Goal: Task Accomplishment & Management: Use online tool/utility

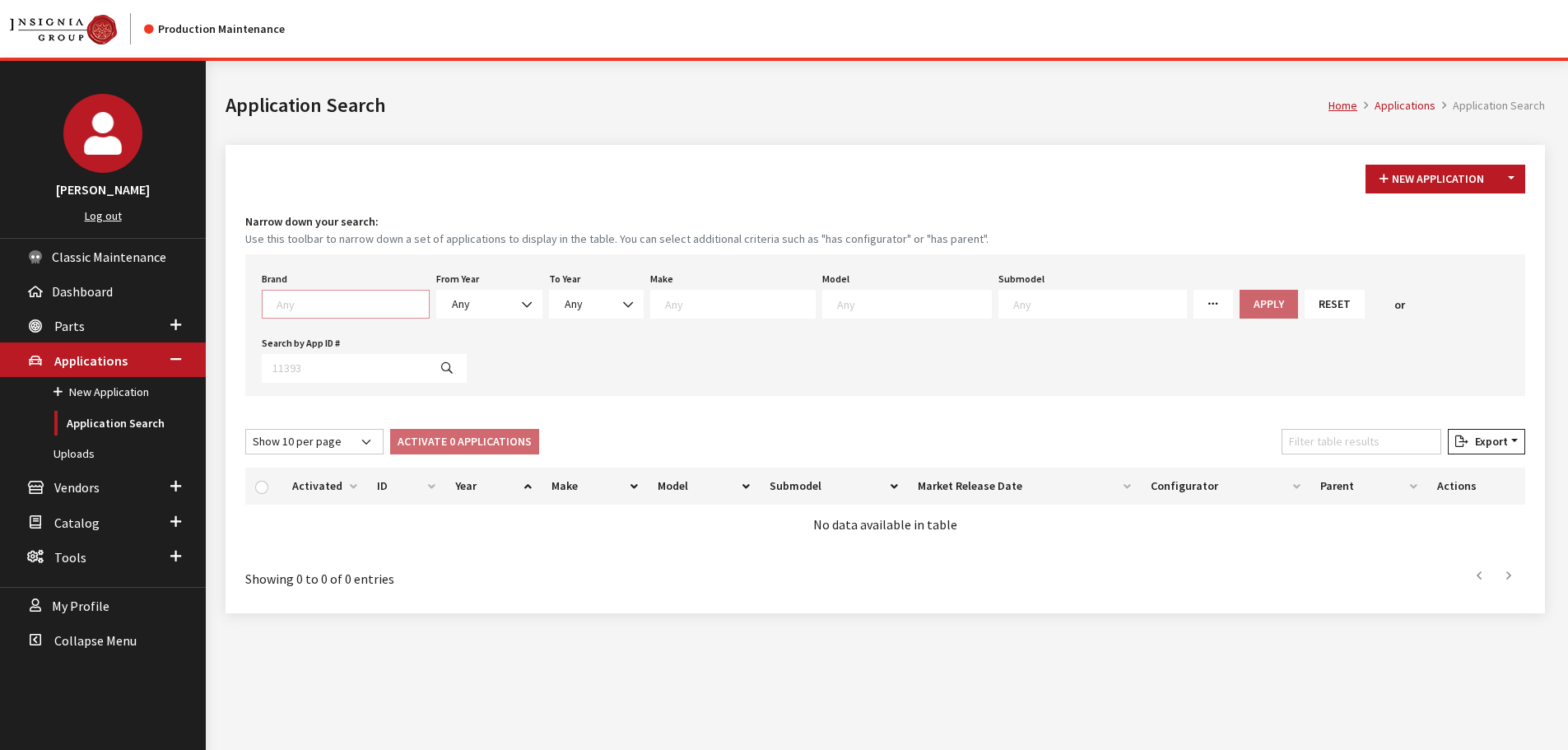
click at [297, 310] on textarea "Search" at bounding box center [352, 304] width 152 height 15
type textarea "vw"
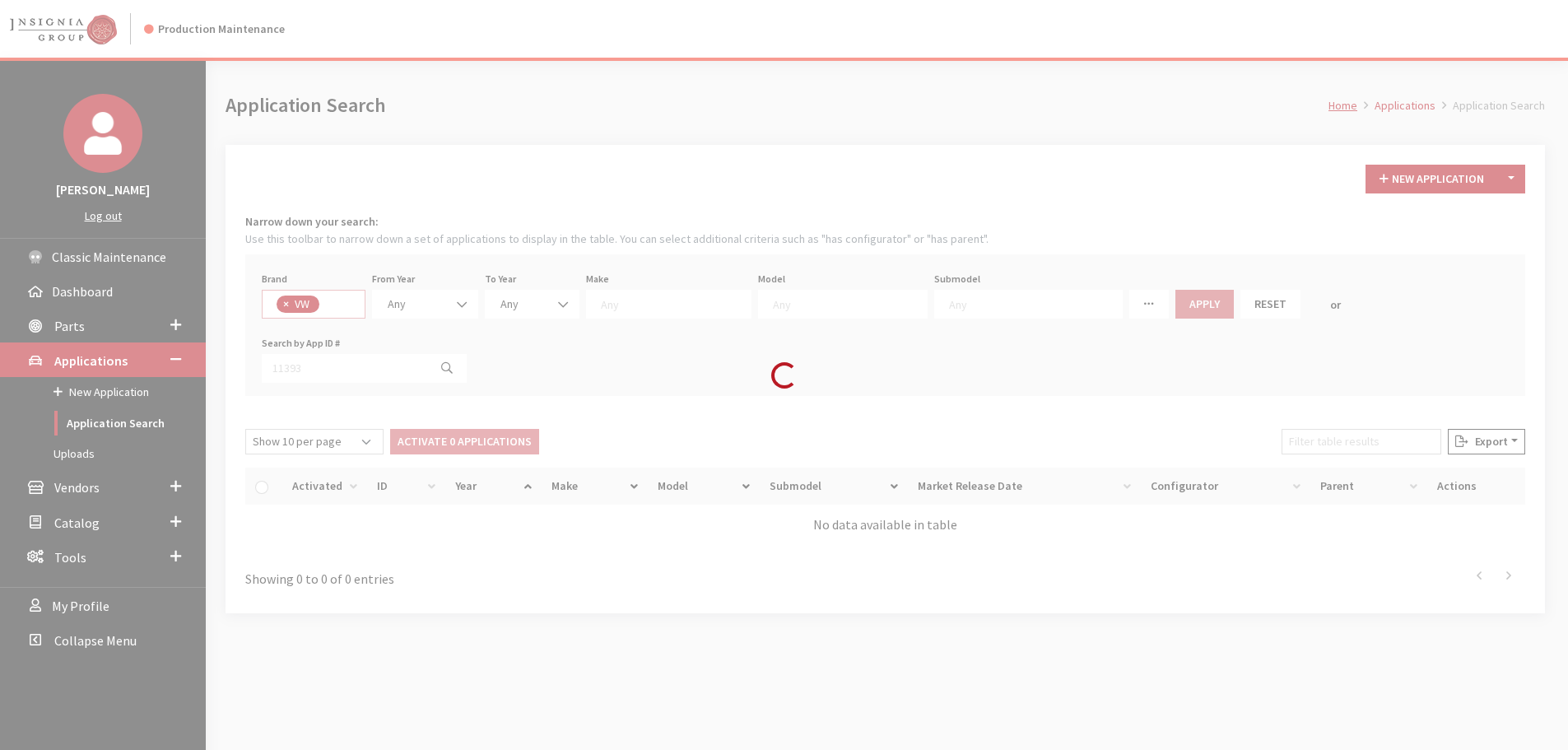
select select "11"
select select
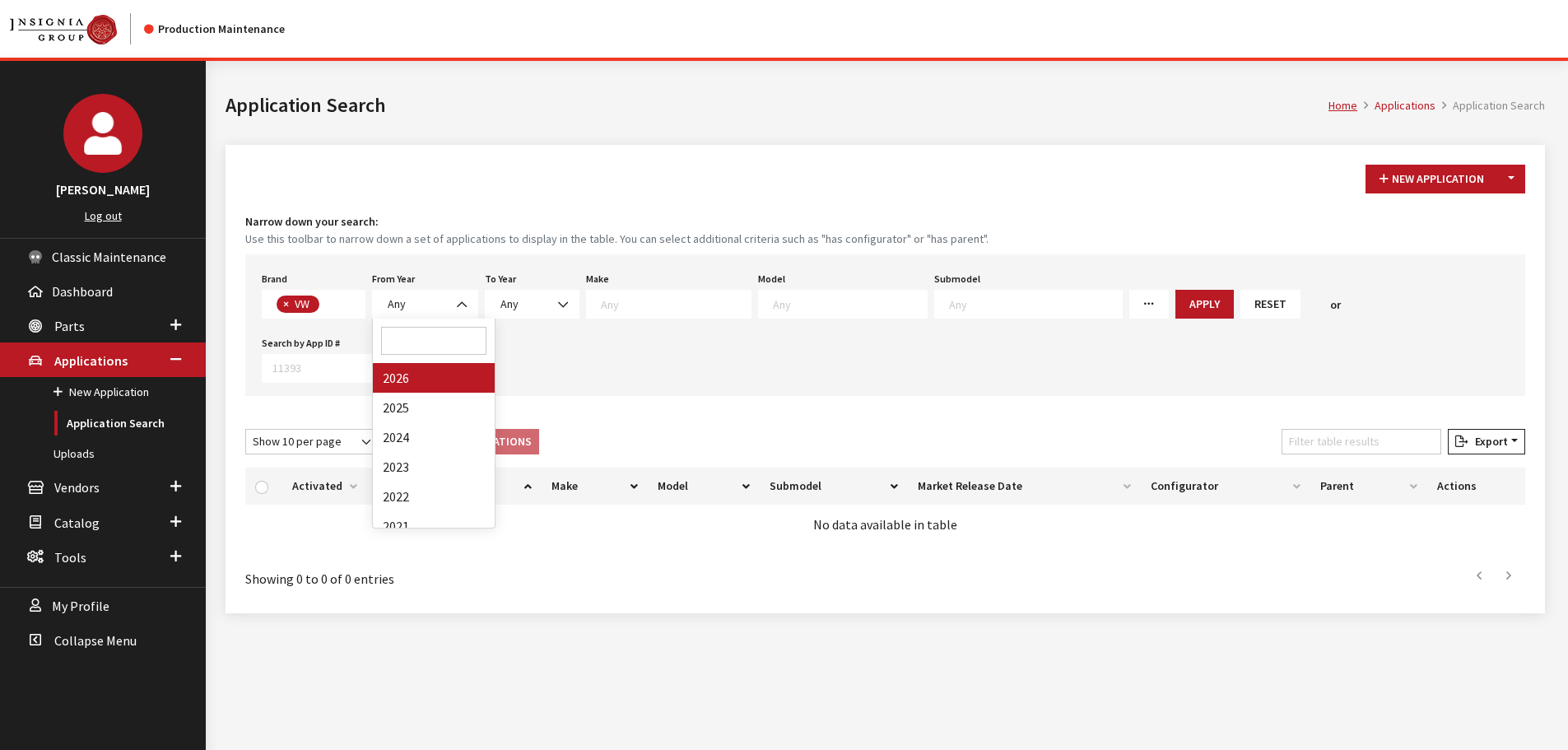
click at [432, 307] on span "Any" at bounding box center [425, 304] width 84 height 17
select select "2026"
select select
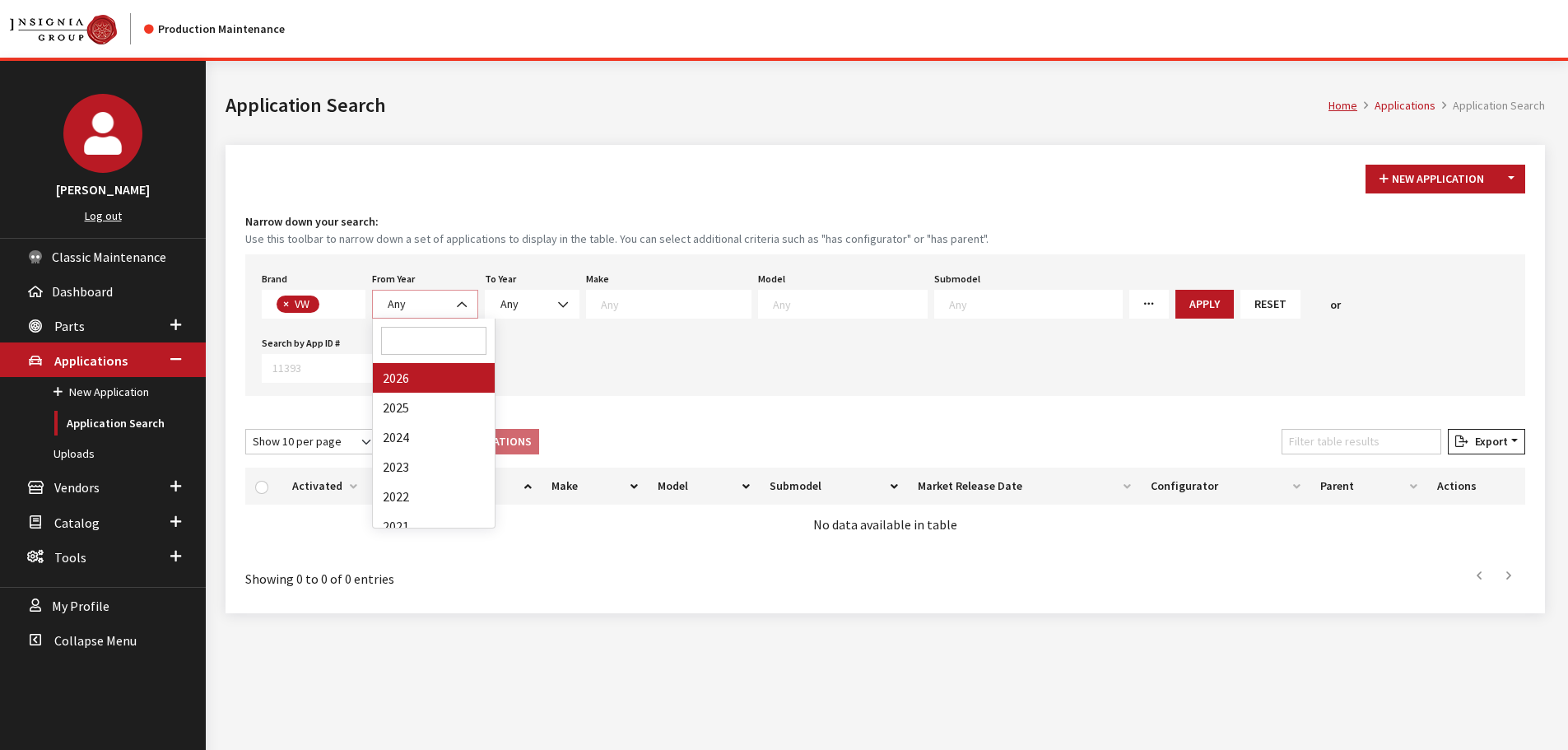
select select
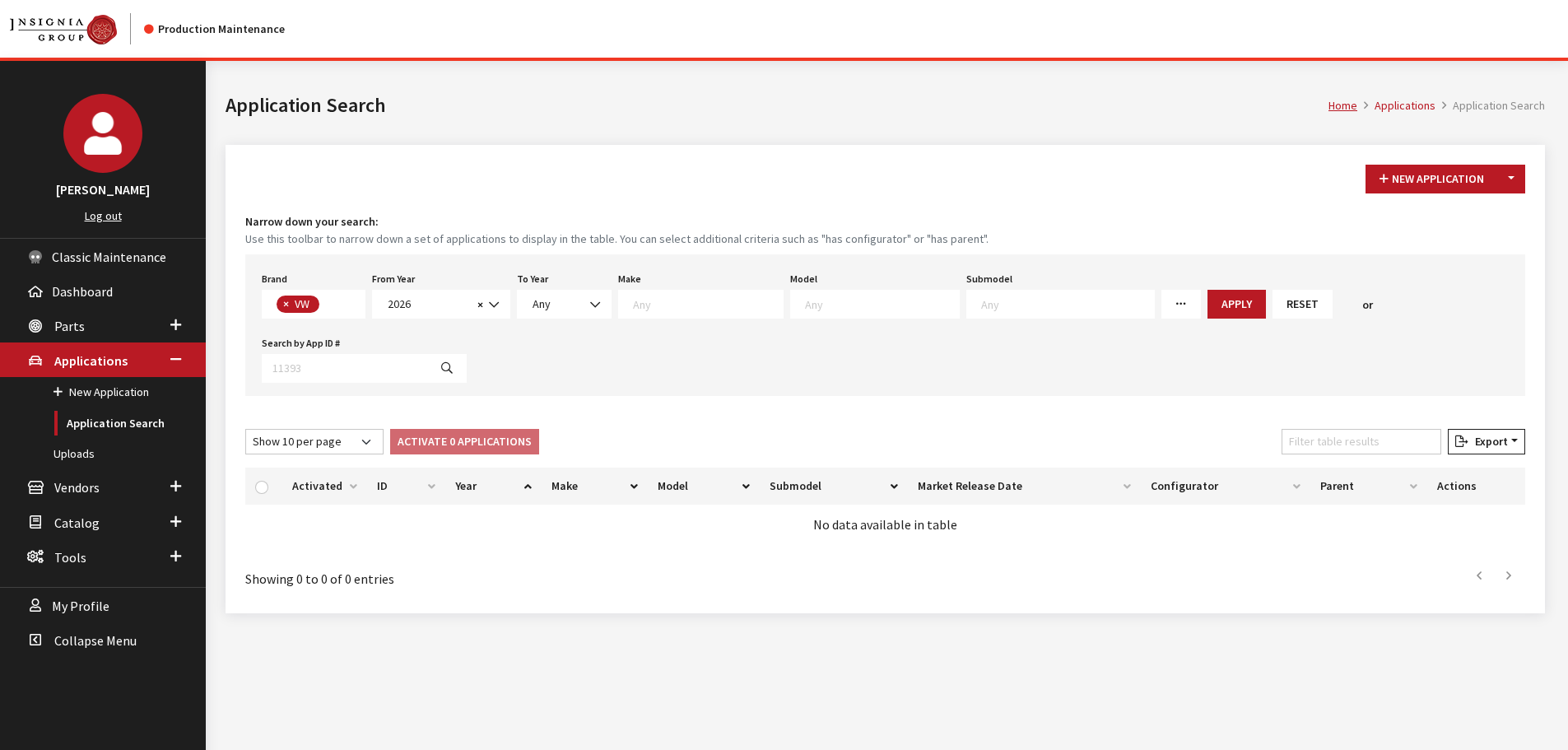
click at [826, 307] on textarea "Search" at bounding box center [881, 304] width 154 height 15
select select "297"
select select
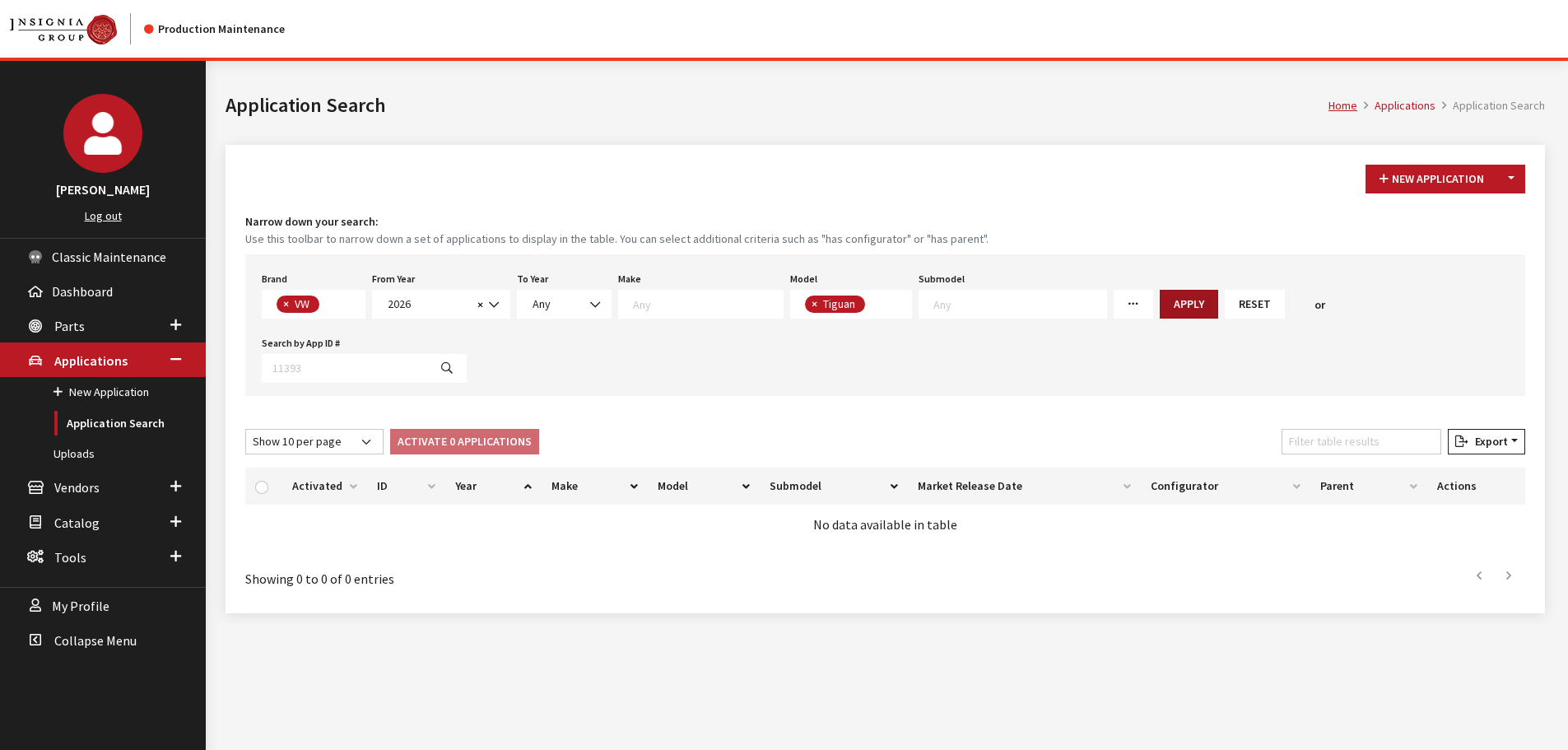
click at [1160, 307] on button "Apply" at bounding box center [1189, 304] width 59 height 29
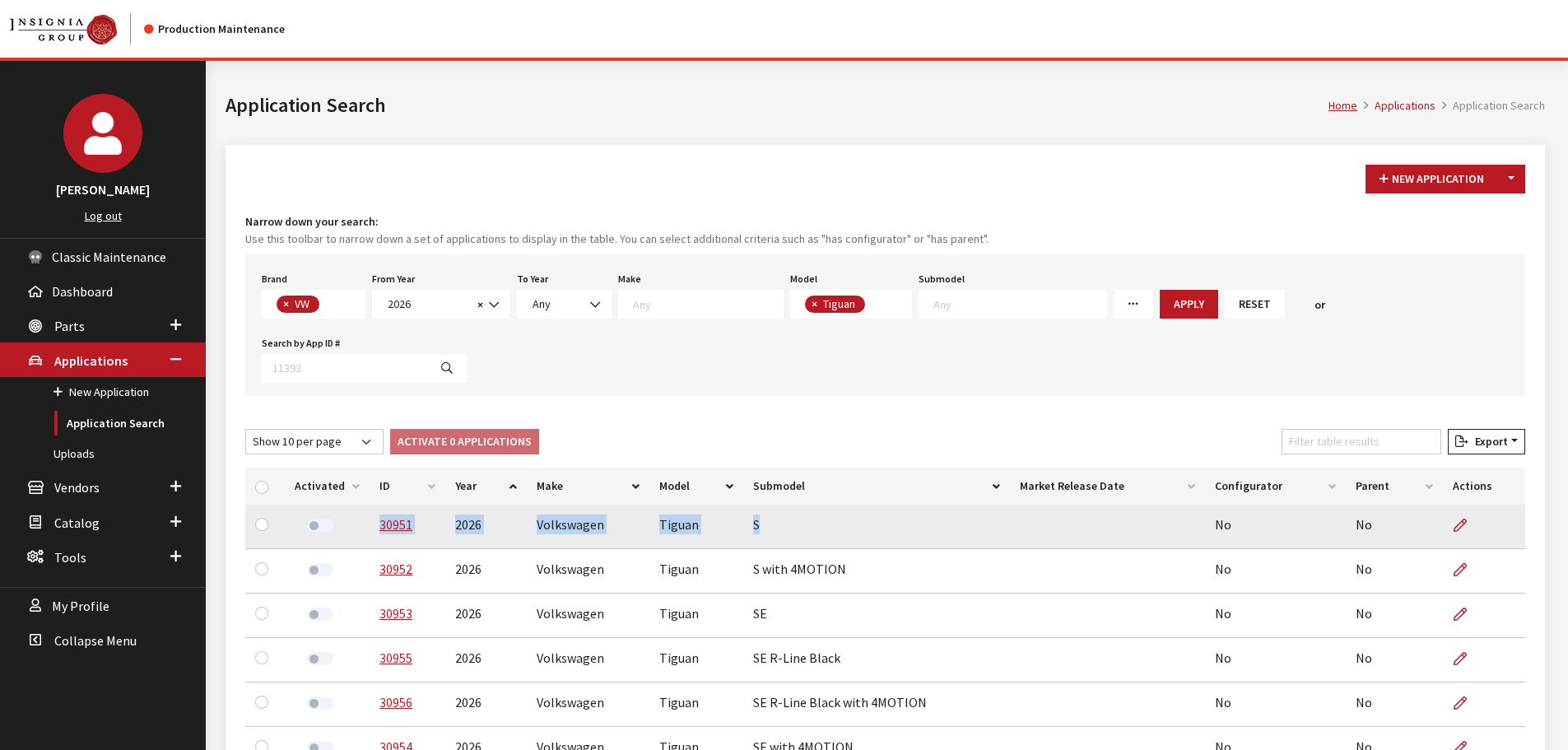
drag, startPoint x: 374, startPoint y: 463, endPoint x: 775, endPoint y: 471, distance: 401.1
click at [775, 504] on tr "30951 2026 Volkswagen Tiguan S No No" at bounding box center [885, 526] width 1280 height 45
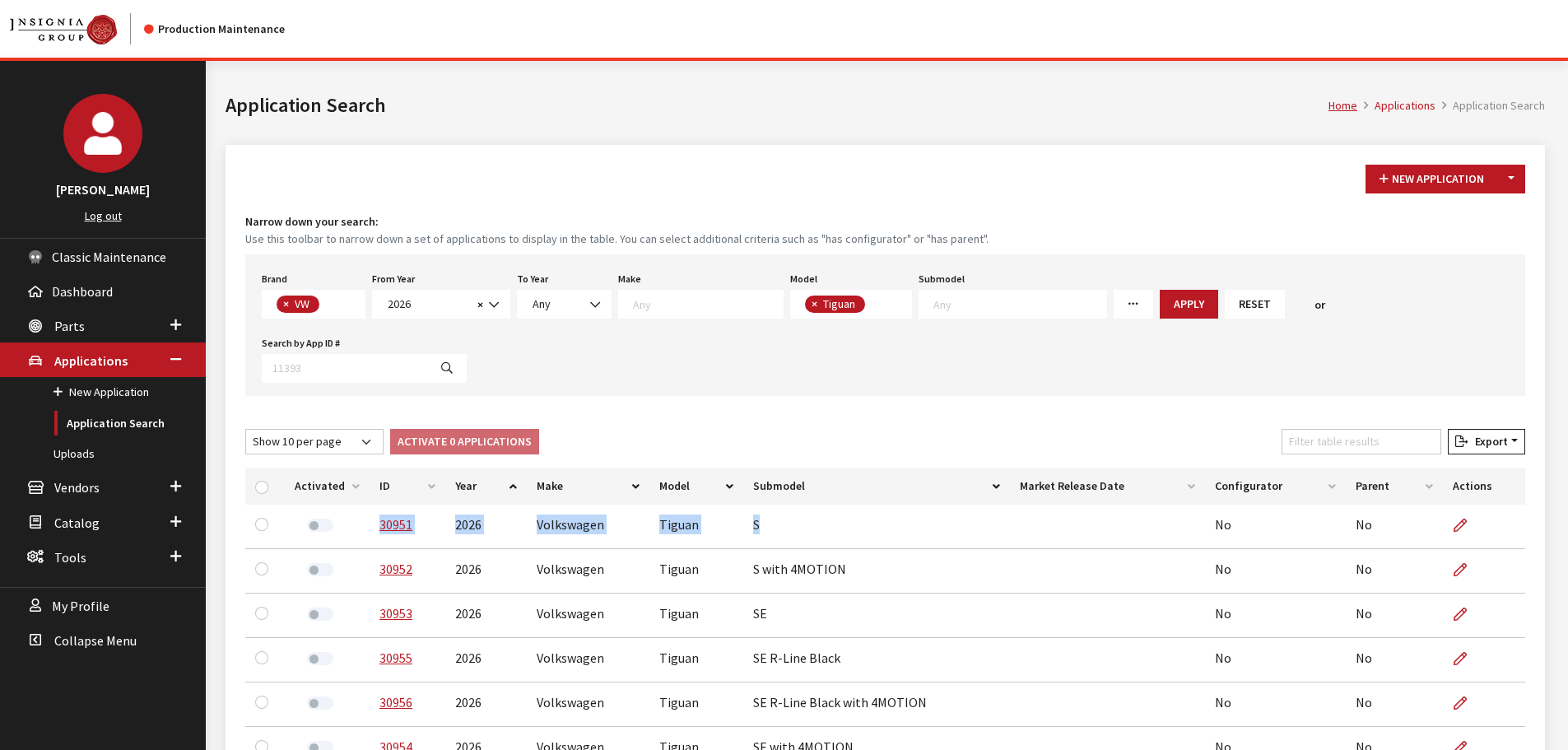
copy tr "30951 2026 Volkswagen Tiguan S"
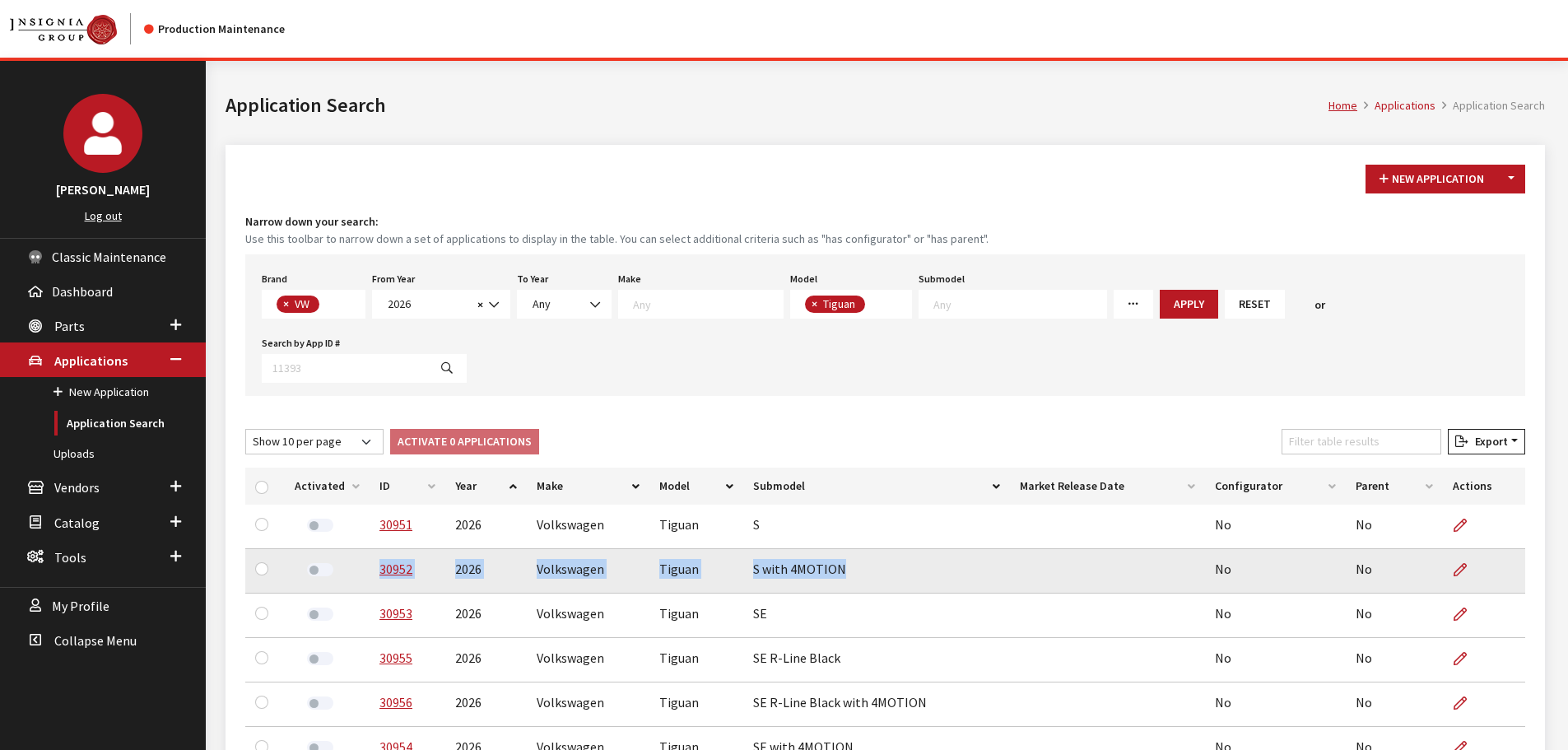
drag, startPoint x: 842, startPoint y: 508, endPoint x: 372, endPoint y: 510, distance: 470.0
click at [372, 549] on tr "30952 2026 Volkswagen Tiguan S with 4MOTION No No" at bounding box center [885, 570] width 1280 height 45
copy tr "30952 2026 Volkswagen Tiguan S with 4MOTION"
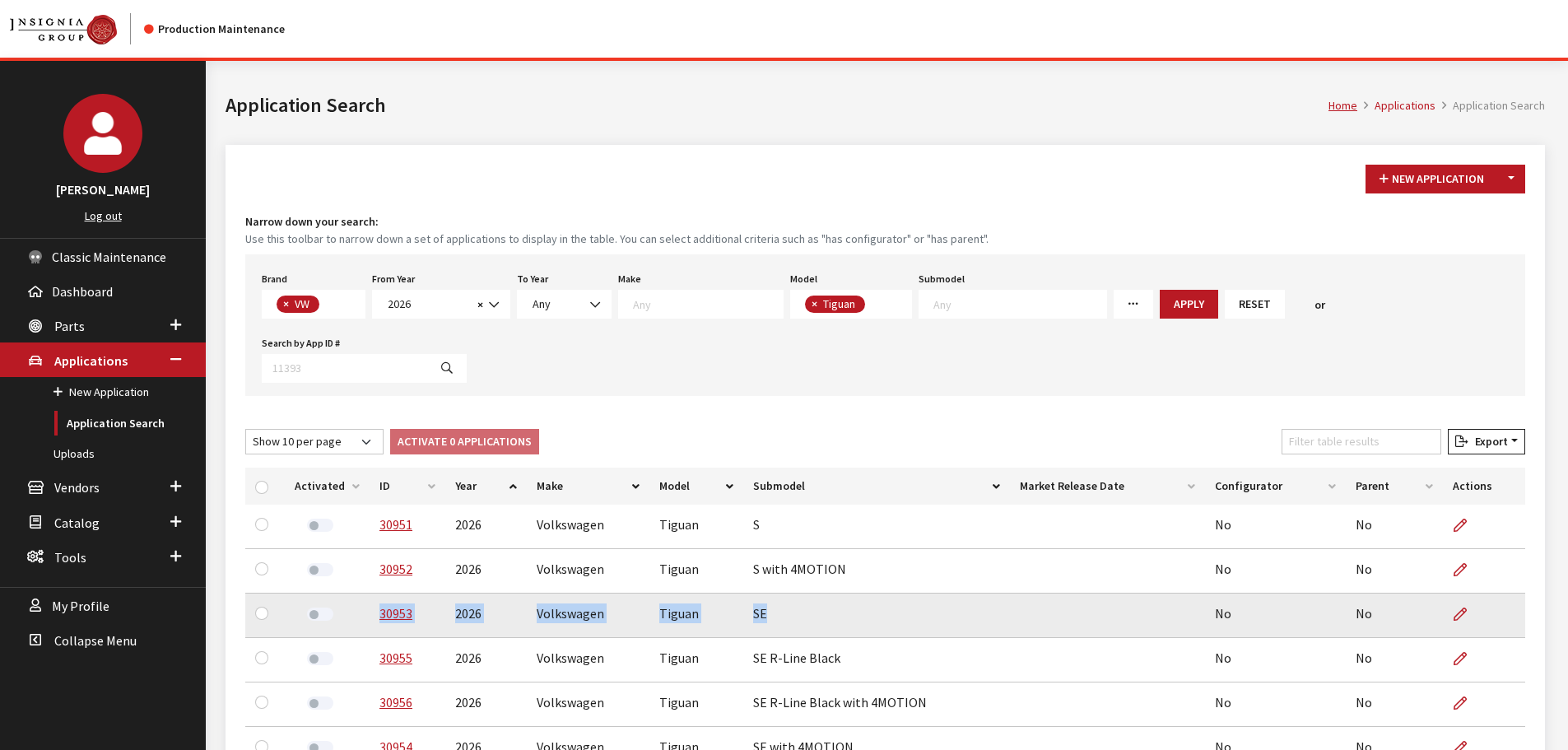
drag, startPoint x: 764, startPoint y: 550, endPoint x: 372, endPoint y: 558, distance: 392.1
click at [372, 593] on tr "30953 2026 Volkswagen Tiguan SE No No" at bounding box center [885, 615] width 1280 height 45
copy tr "30953 2026 Volkswagen Tiguan SE"
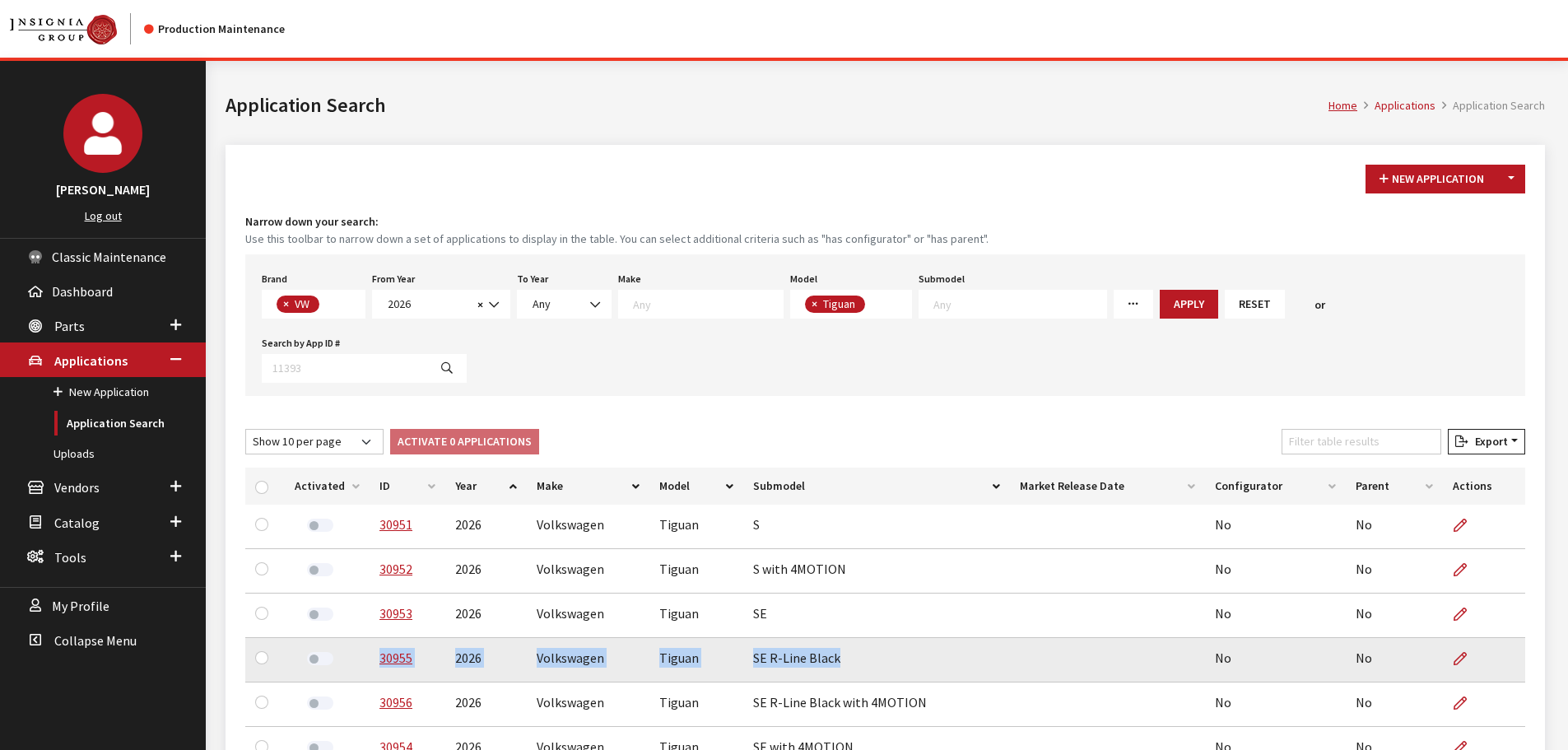
drag, startPoint x: 841, startPoint y: 598, endPoint x: 369, endPoint y: 612, distance: 472.2
click at [369, 638] on tr "30955 2026 Volkswagen Tiguan SE R-Line Black No No" at bounding box center [885, 660] width 1280 height 45
copy tr "30955 2026 Volkswagen Tiguan SE R-Line Black"
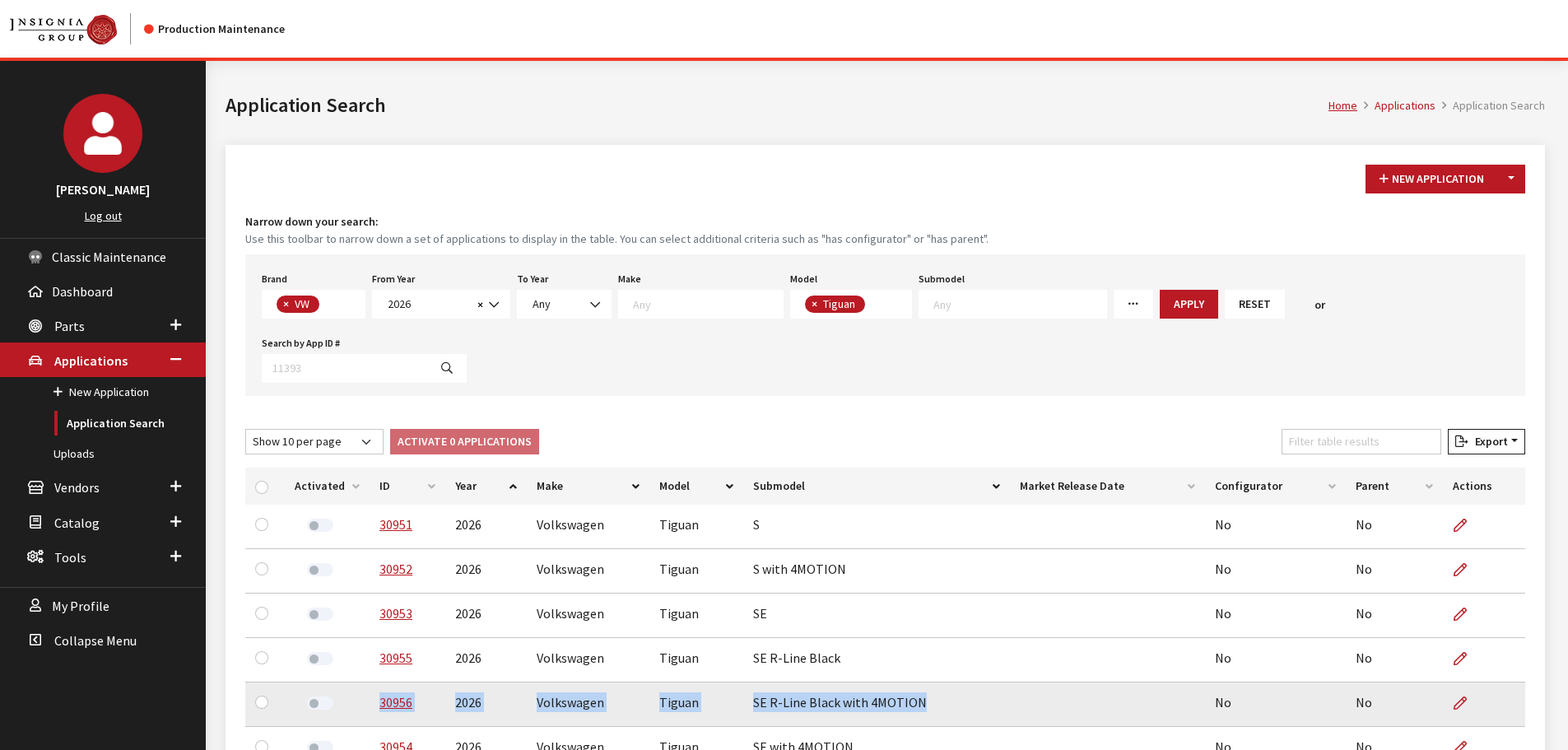
drag, startPoint x: 918, startPoint y: 640, endPoint x: 372, endPoint y: 646, distance: 546.0
click at [372, 683] on tr "30956 2026 Volkswagen Tiguan SE R-Line Black with 4MOTION No No" at bounding box center [885, 704] width 1280 height 45
copy tr "30956 2026 Volkswagen Tiguan SE R-Line Black with 4MOTION"
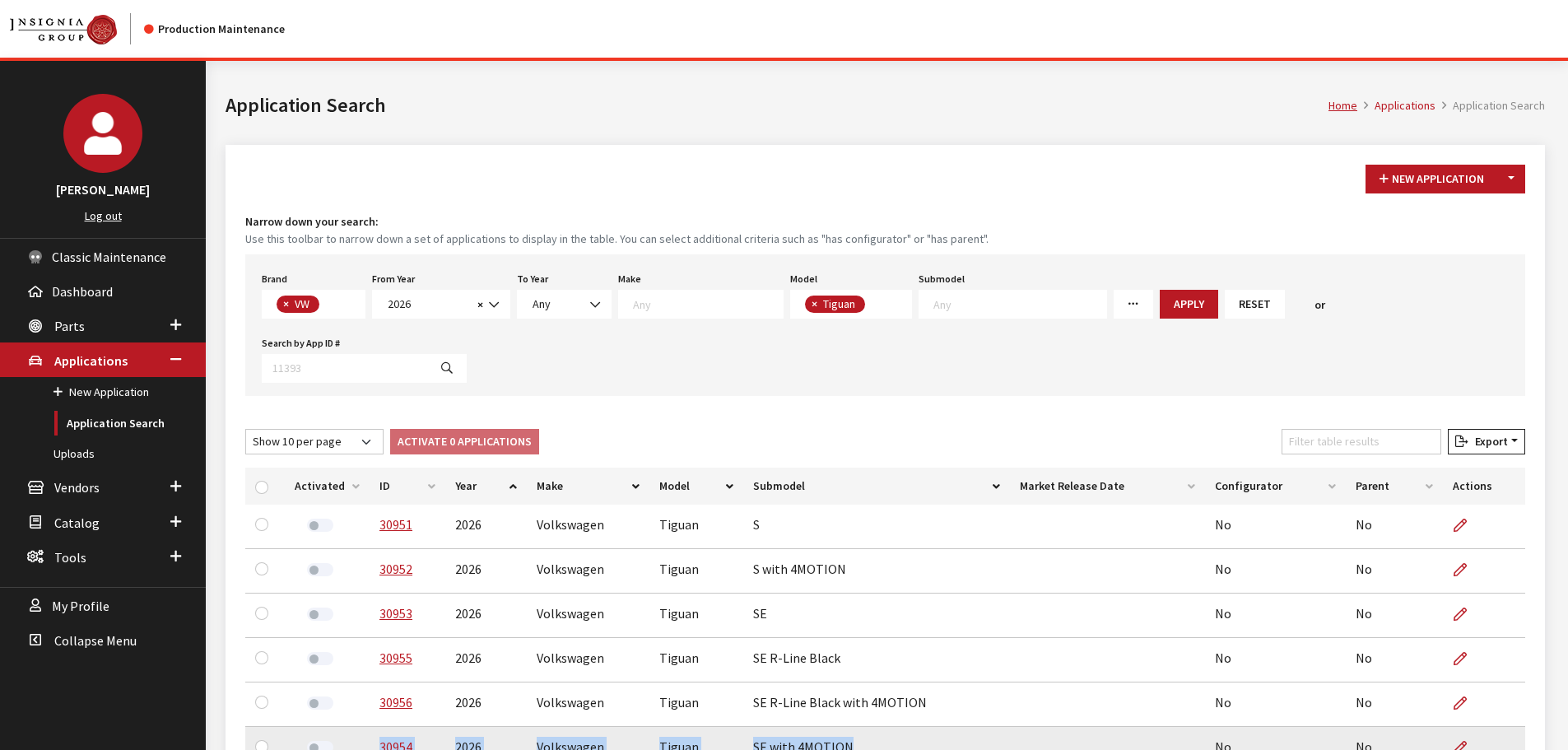
drag, startPoint x: 846, startPoint y: 687, endPoint x: 369, endPoint y: 688, distance: 477.0
click at [369, 726] on tr "30954 2026 Volkswagen Tiguan SE with 4MOTION No No" at bounding box center [885, 748] width 1280 height 45
copy tr "30954 2026 Volkswagen Tiguan SE with 4MOTION"
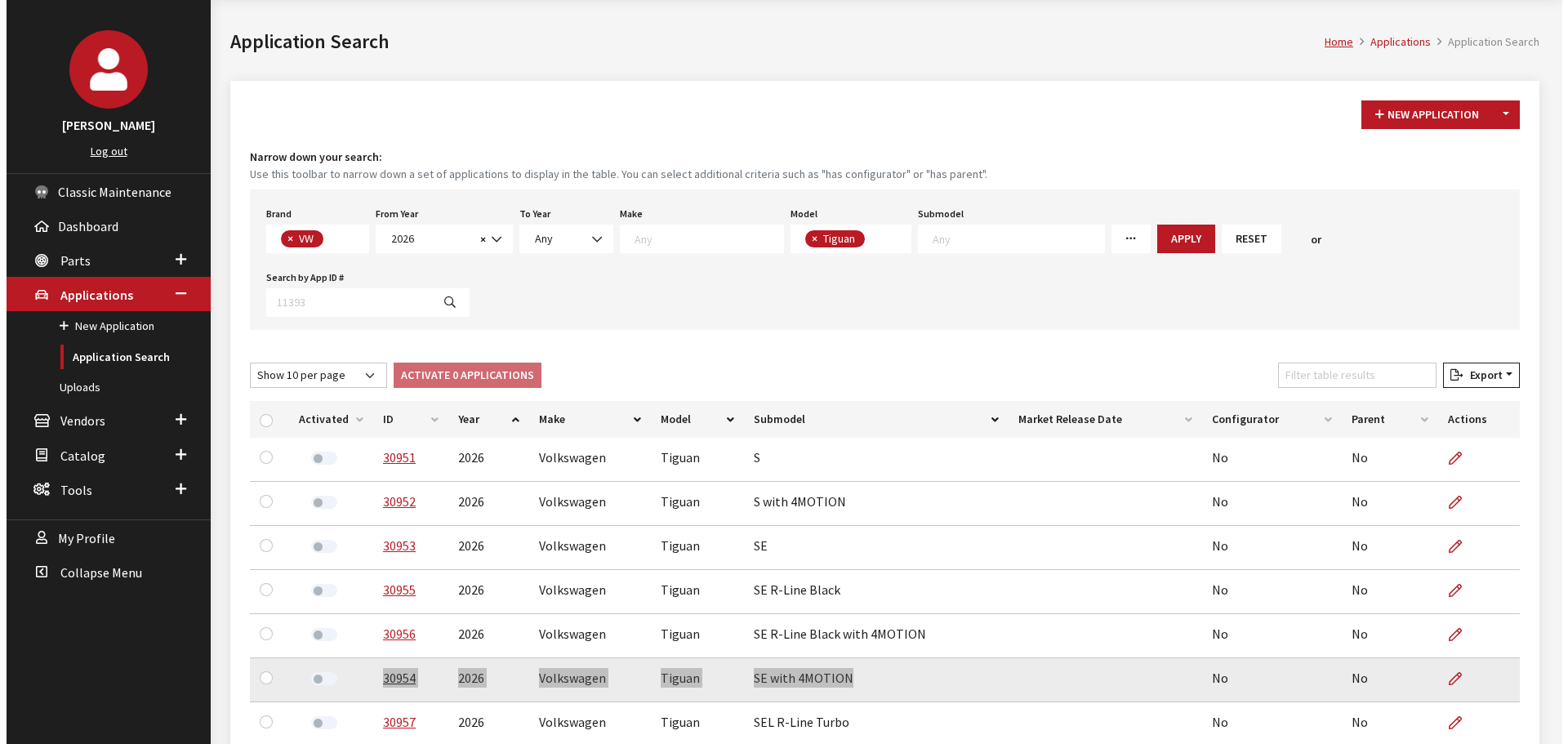
scroll to position [139, 0]
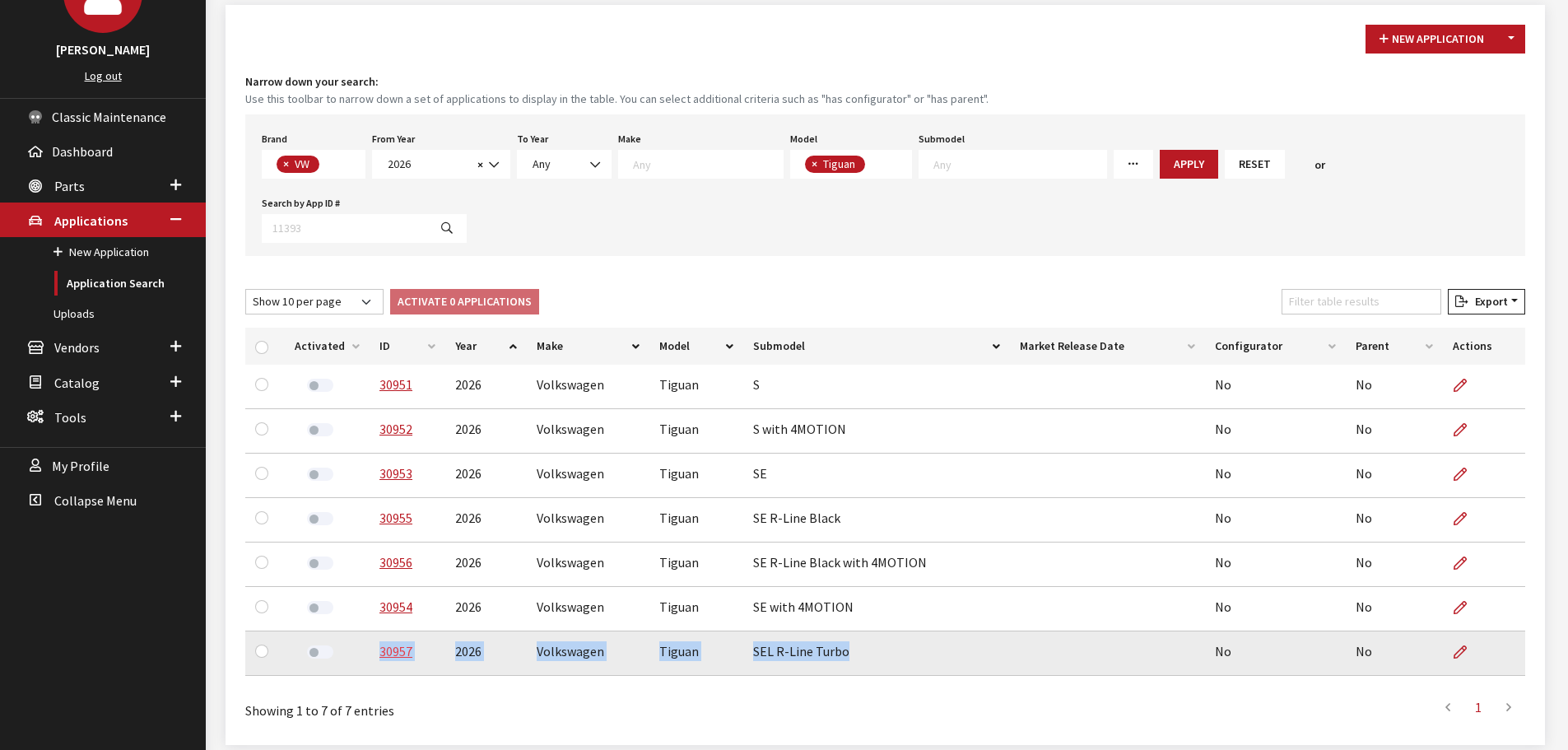
drag, startPoint x: 843, startPoint y: 591, endPoint x: 376, endPoint y: 590, distance: 467.0
click at [376, 631] on tr "30957 2026 Volkswagen Tiguan SEL R-Line Turbo No No" at bounding box center [885, 653] width 1280 height 45
copy tr "30957 2026 Volkswagen Tiguan SEL R-Line Turbo"
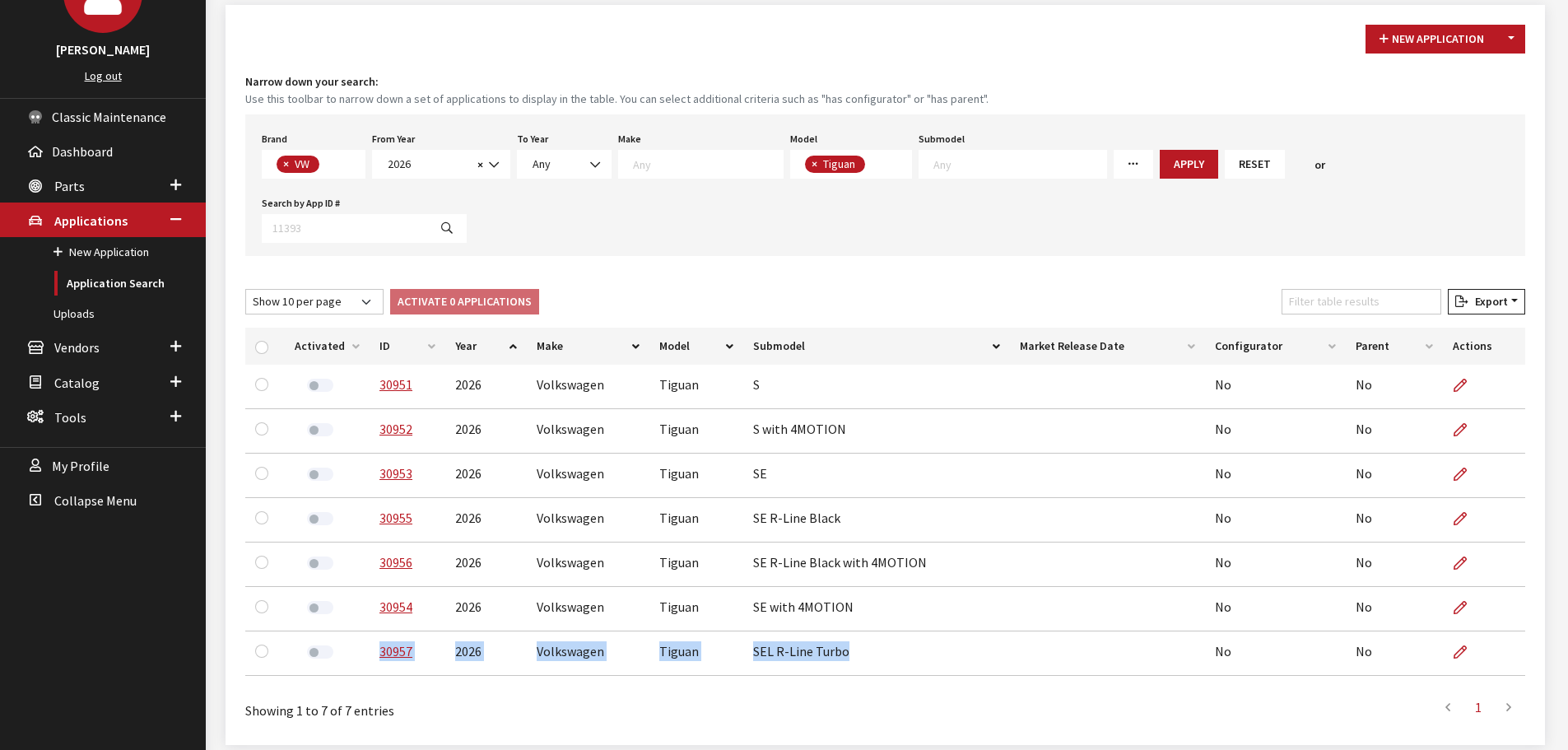
click at [653, 688] on div "Showing 1 to 7 of 7 entries" at bounding box center [506, 704] width 522 height 32
click at [1514, 38] on button "Toggle Dropdown" at bounding box center [1511, 39] width 28 height 29
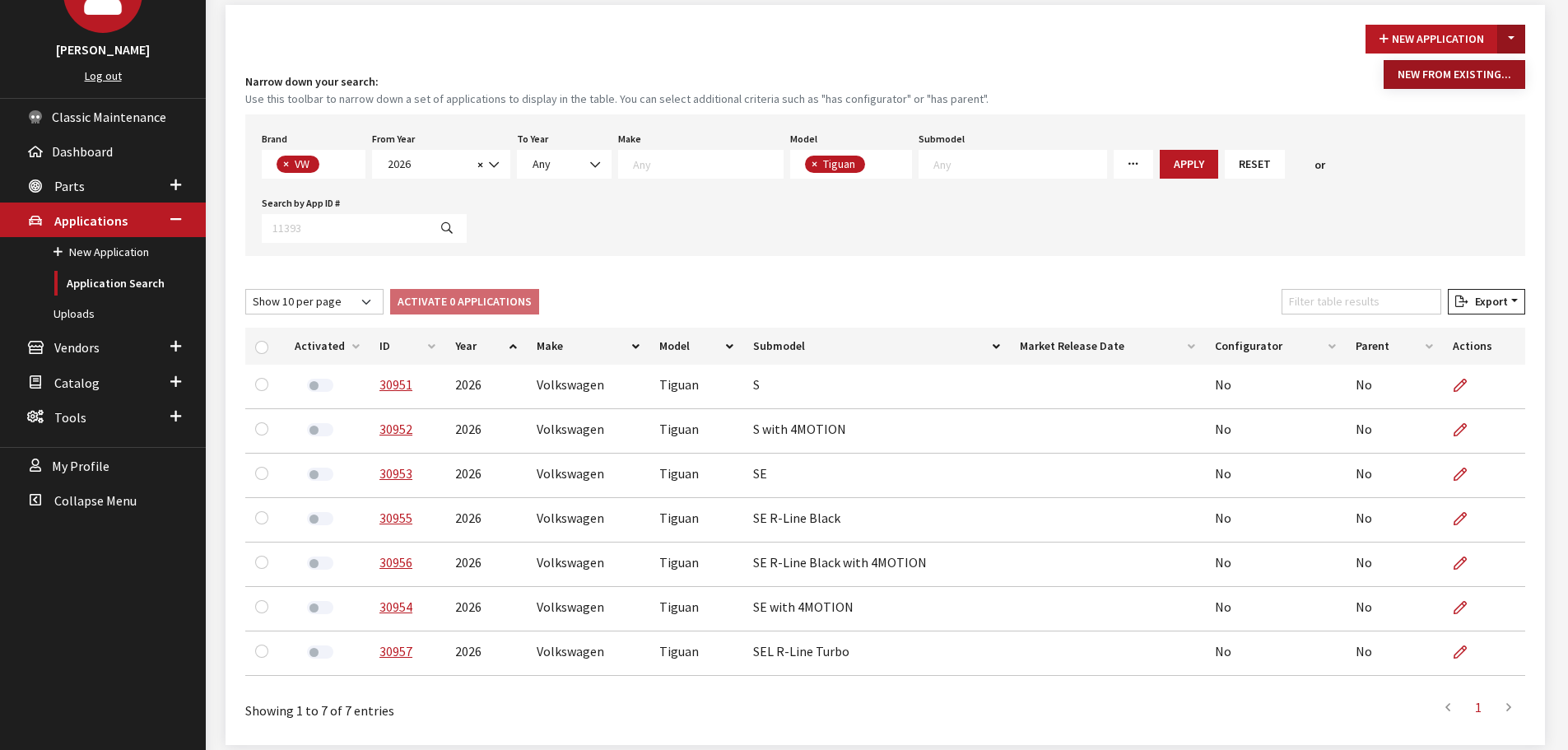
click at [1494, 69] on button "New From Existing..." at bounding box center [1454, 74] width 142 height 29
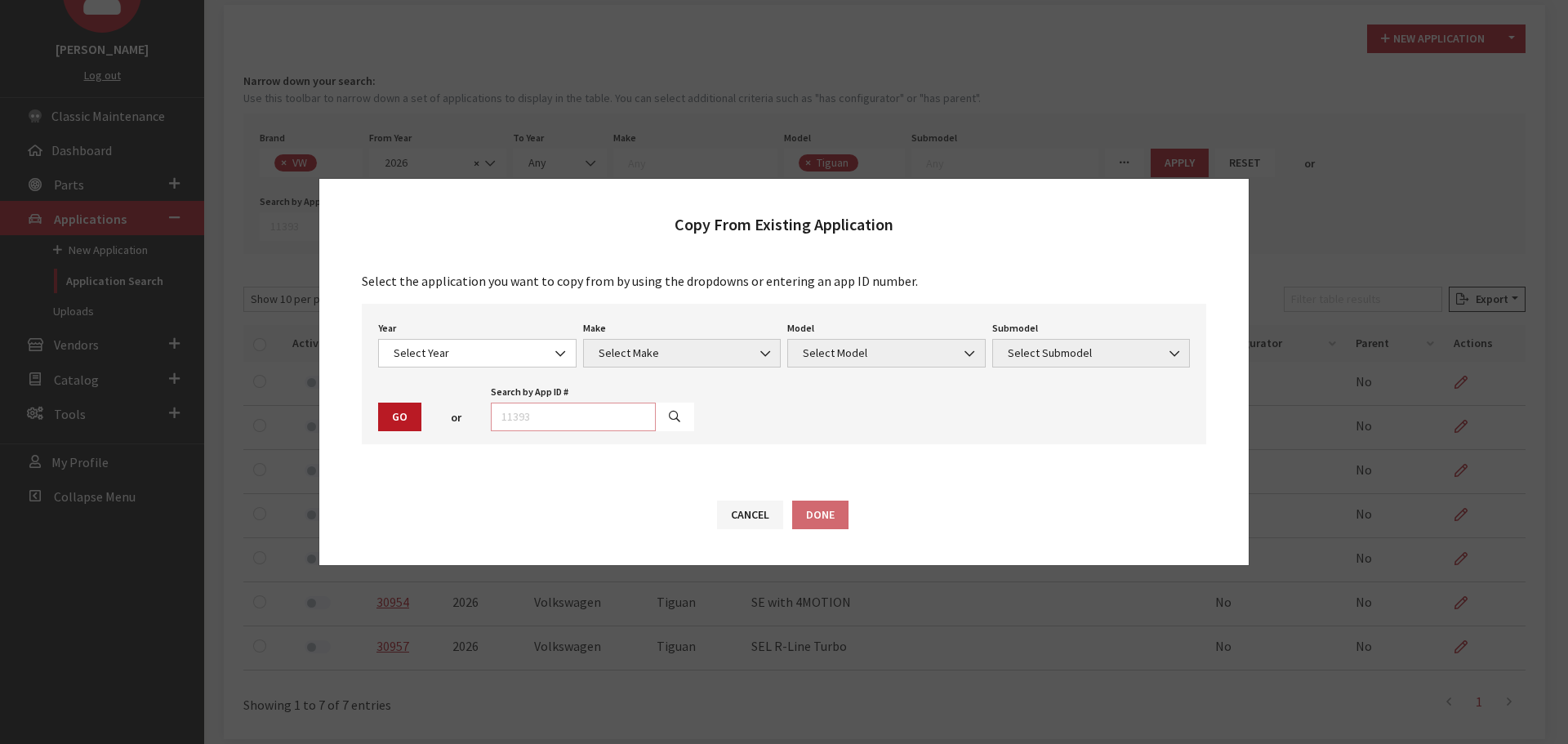
click at [553, 413] on input "text" at bounding box center [573, 416] width 165 height 29
type input "30957"
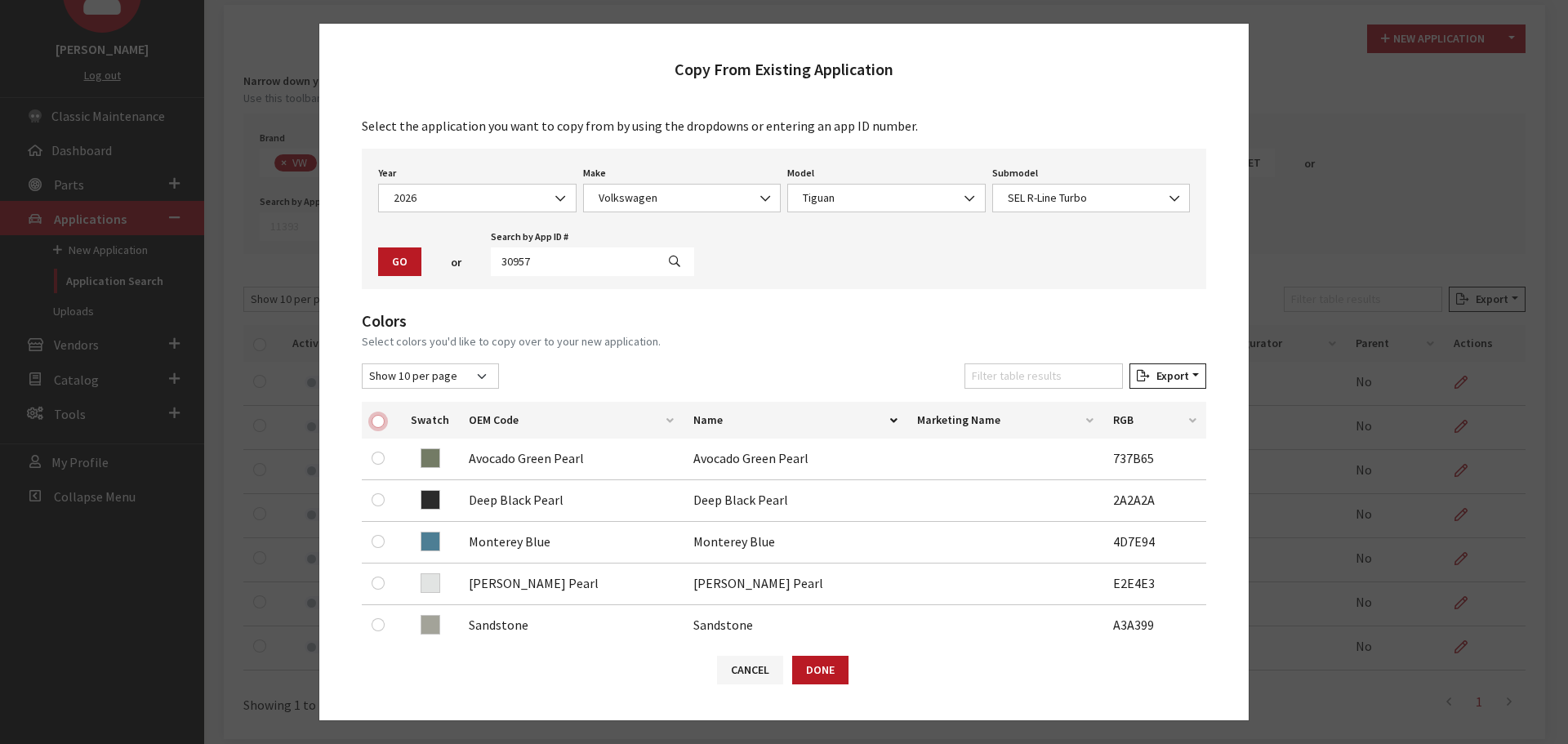
click at [379, 422] on input "checkbox" at bounding box center [377, 420] width 13 height 13
checkbox input "true"
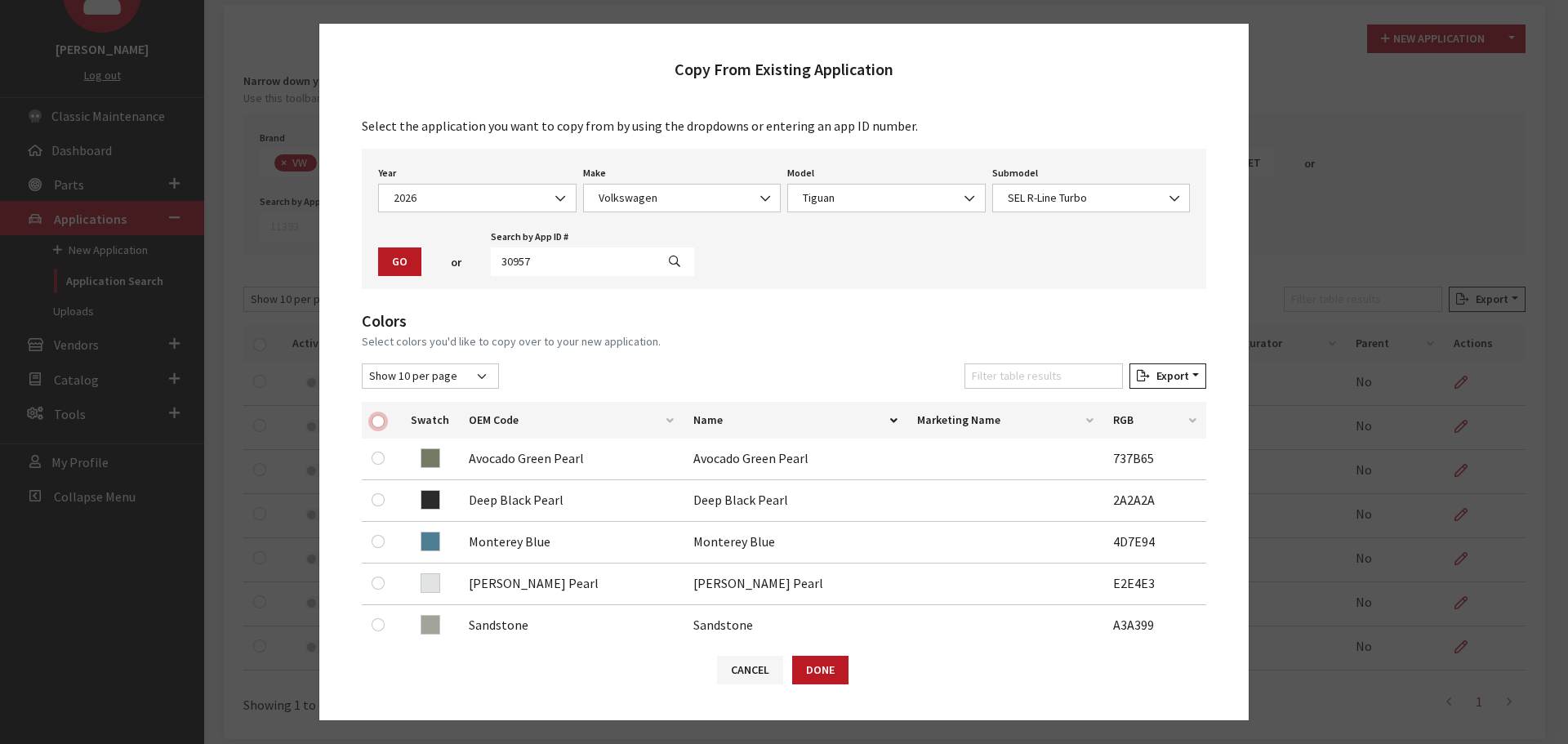
checkbox input "true"
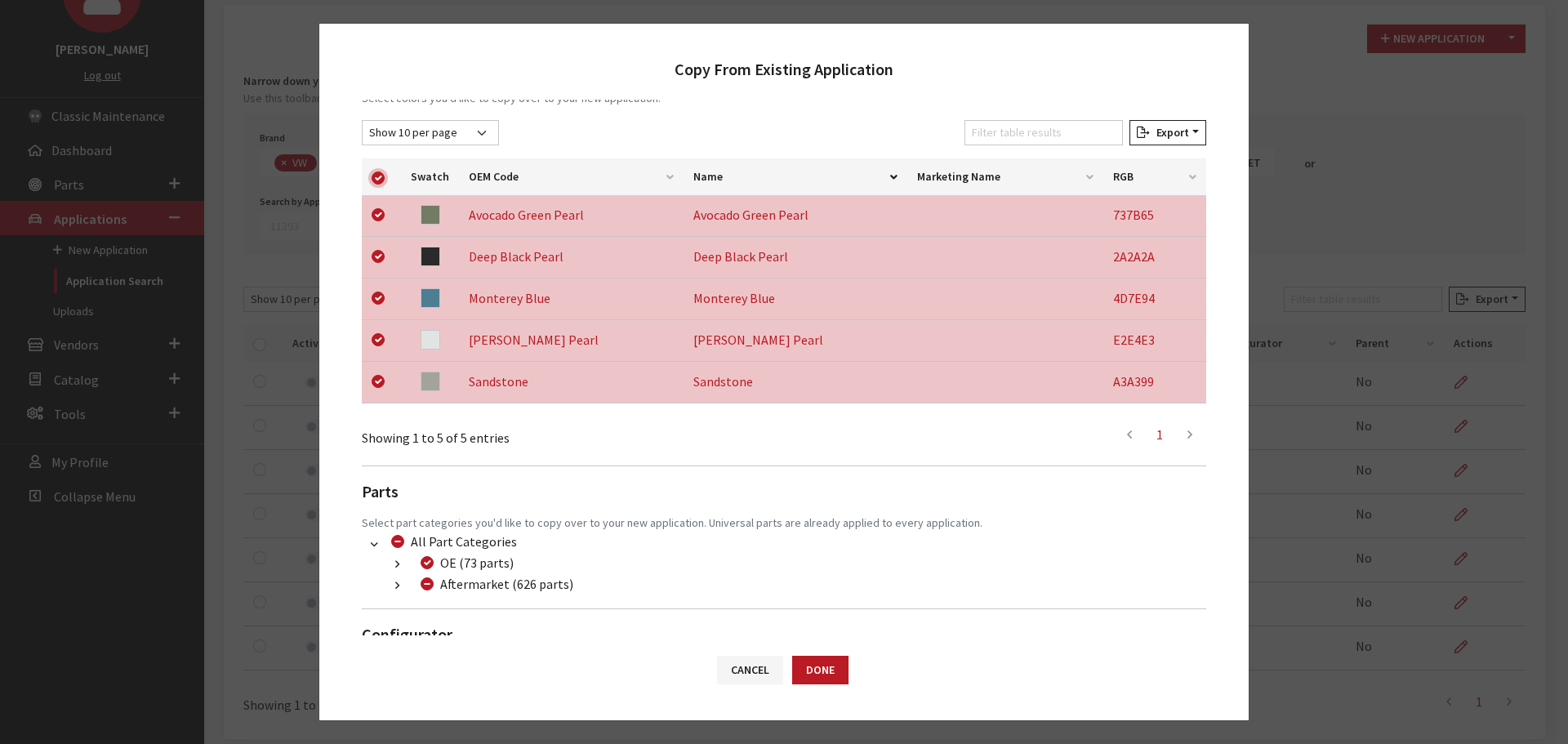
scroll to position [299, 0]
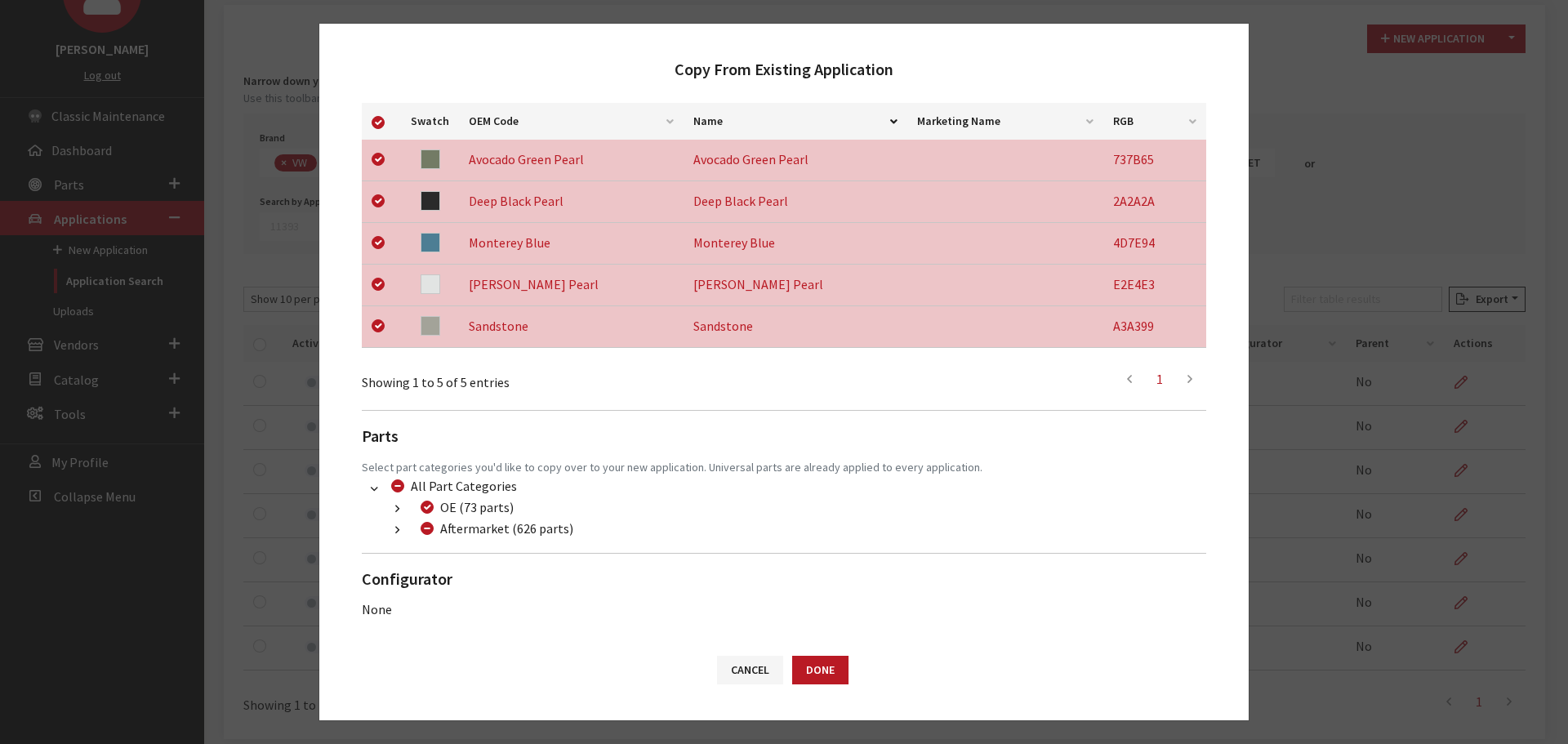
click at [396, 527] on icon "button" at bounding box center [397, 530] width 4 height 12
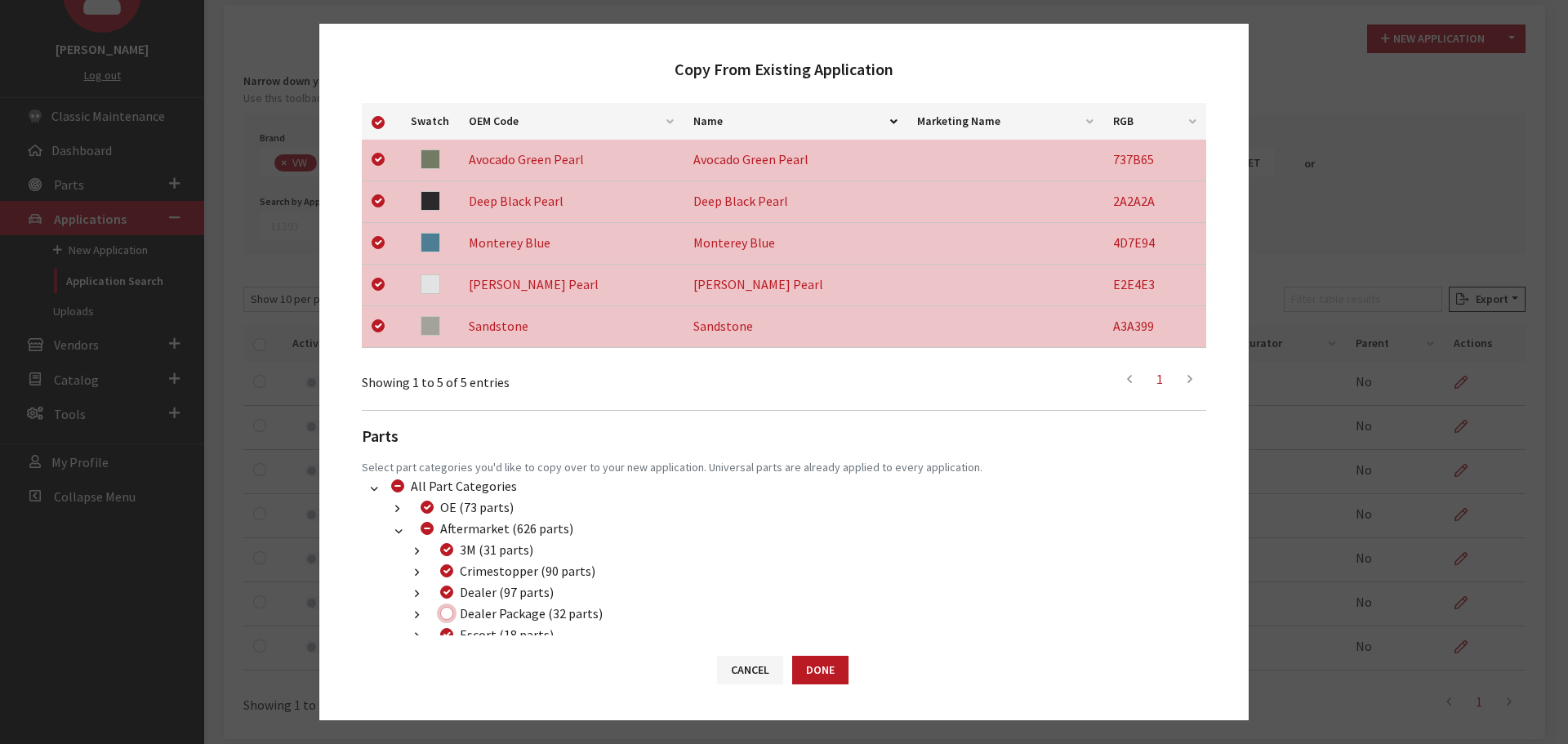
click at [448, 614] on input "Dealer Package (32 parts)" at bounding box center [446, 612] width 13 height 13
checkbox input "true"
drag, startPoint x: 811, startPoint y: 672, endPoint x: 839, endPoint y: 659, distance: 30.9
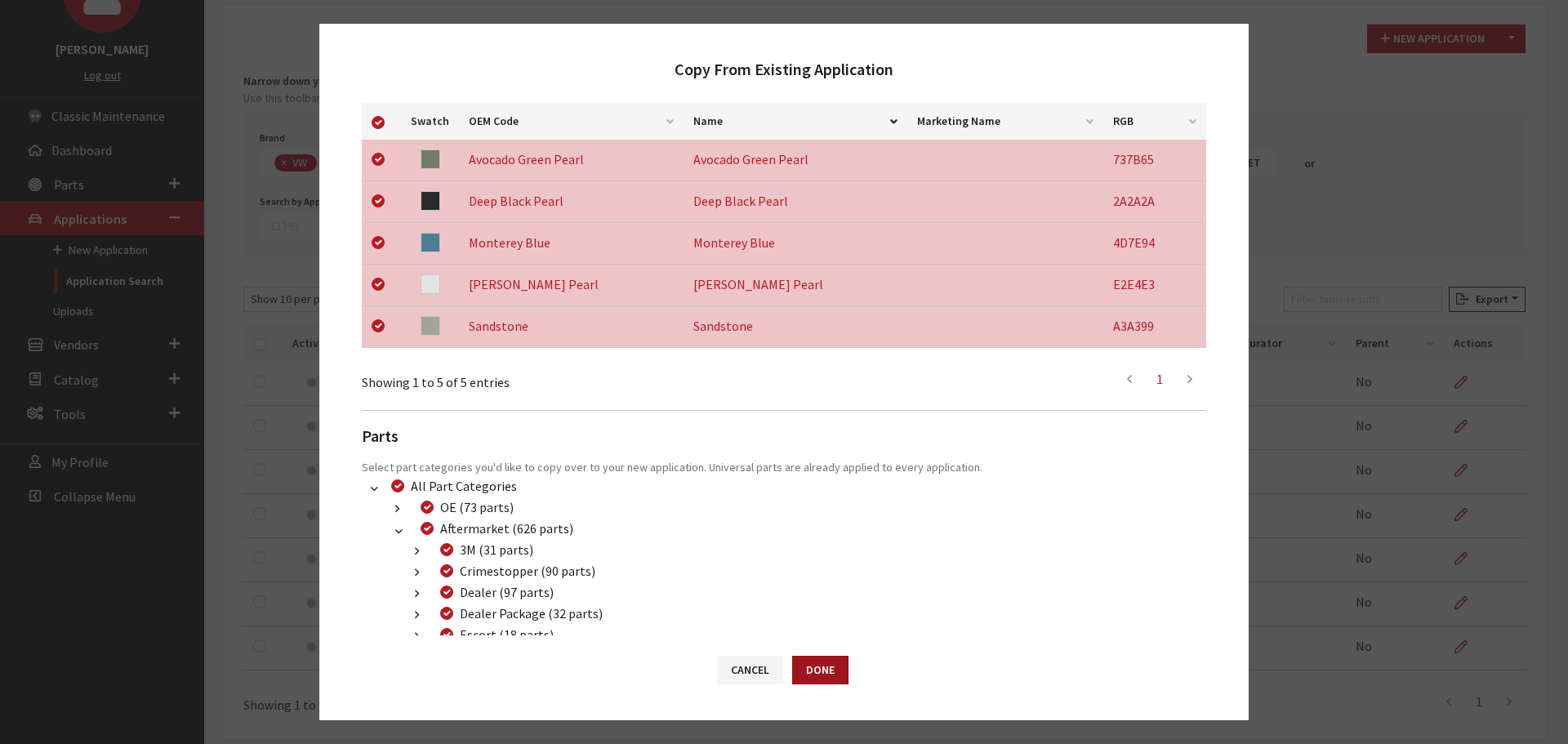
click at [812, 672] on button "Done" at bounding box center [820, 669] width 56 height 29
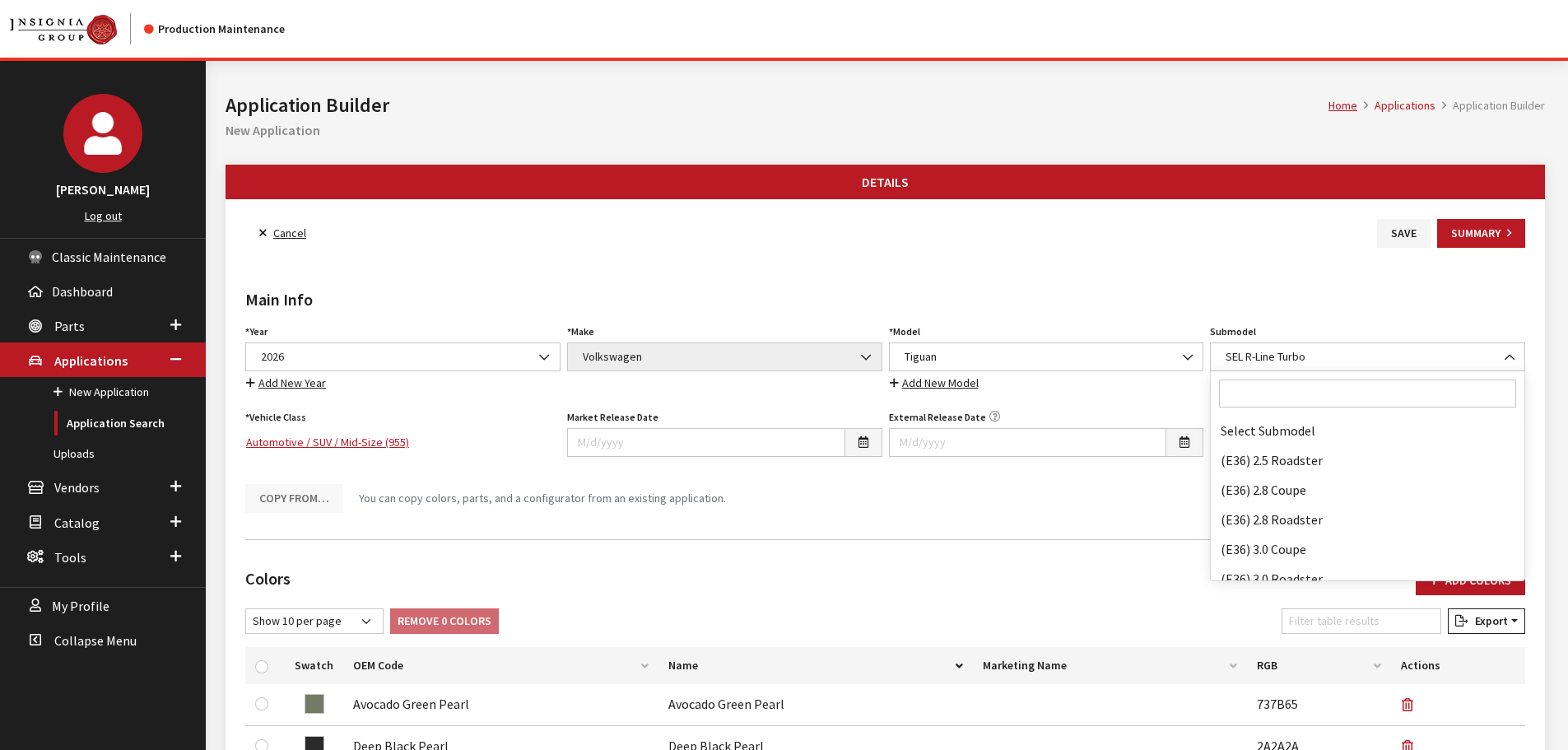
scroll to position [108618, 0]
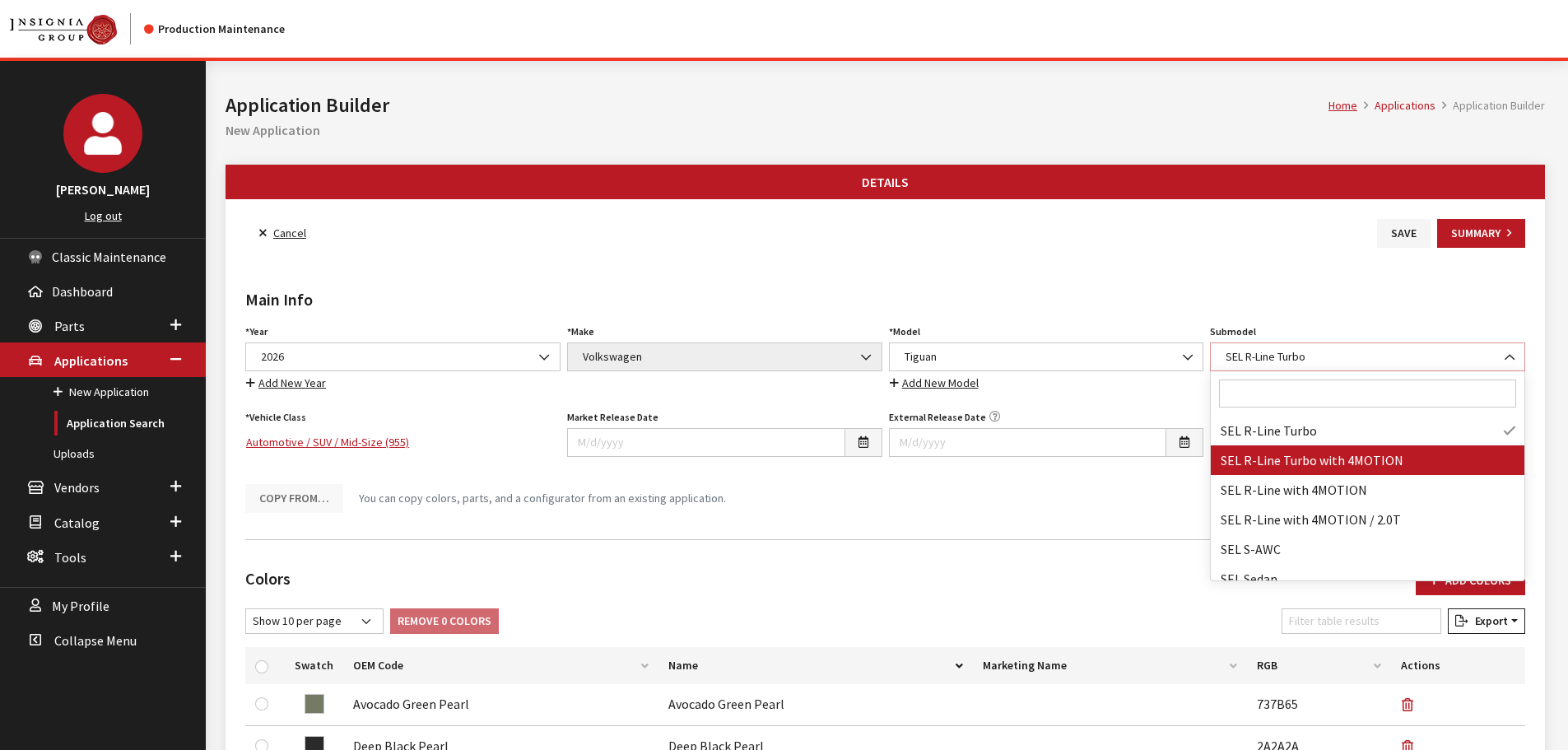
select select "4837"
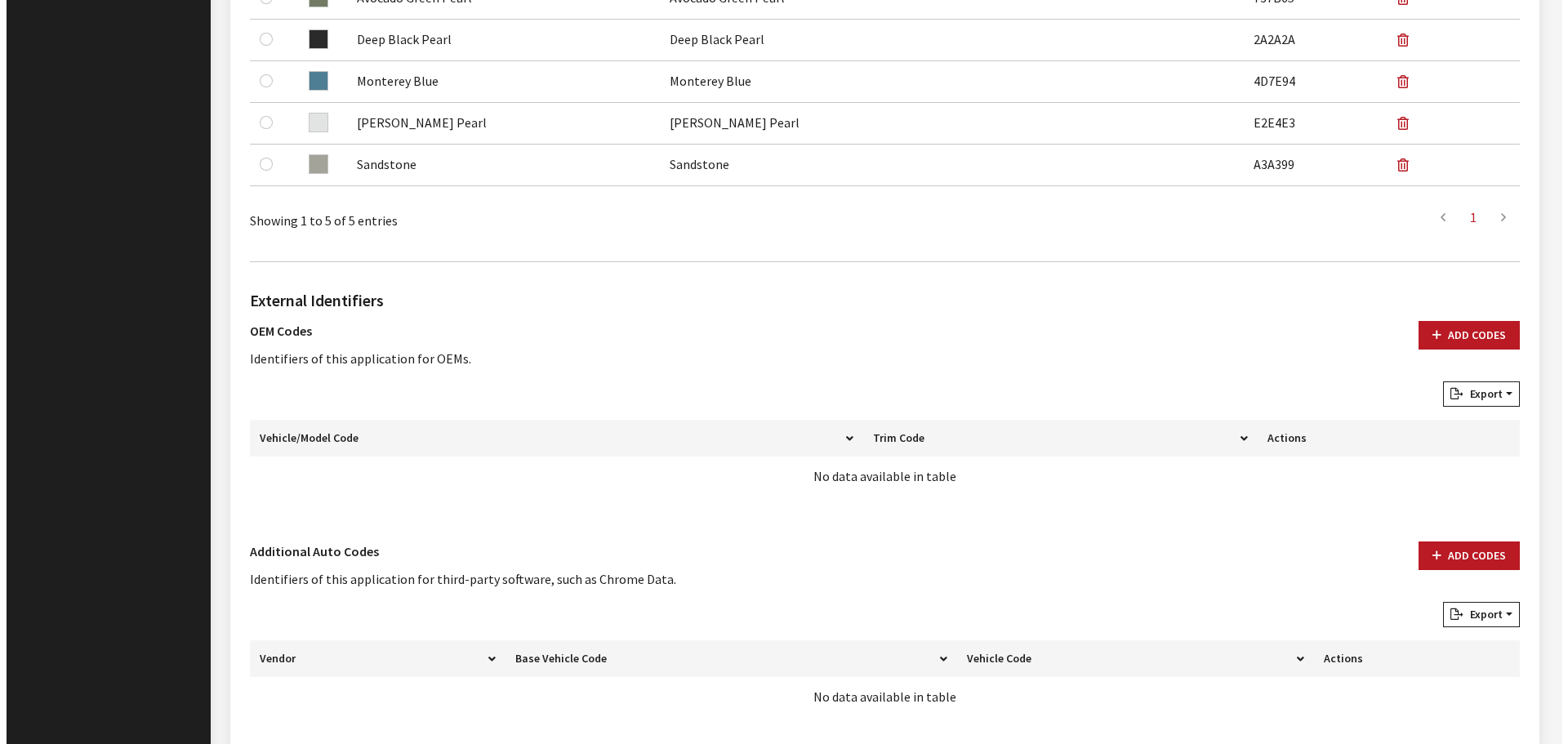
scroll to position [774, 0]
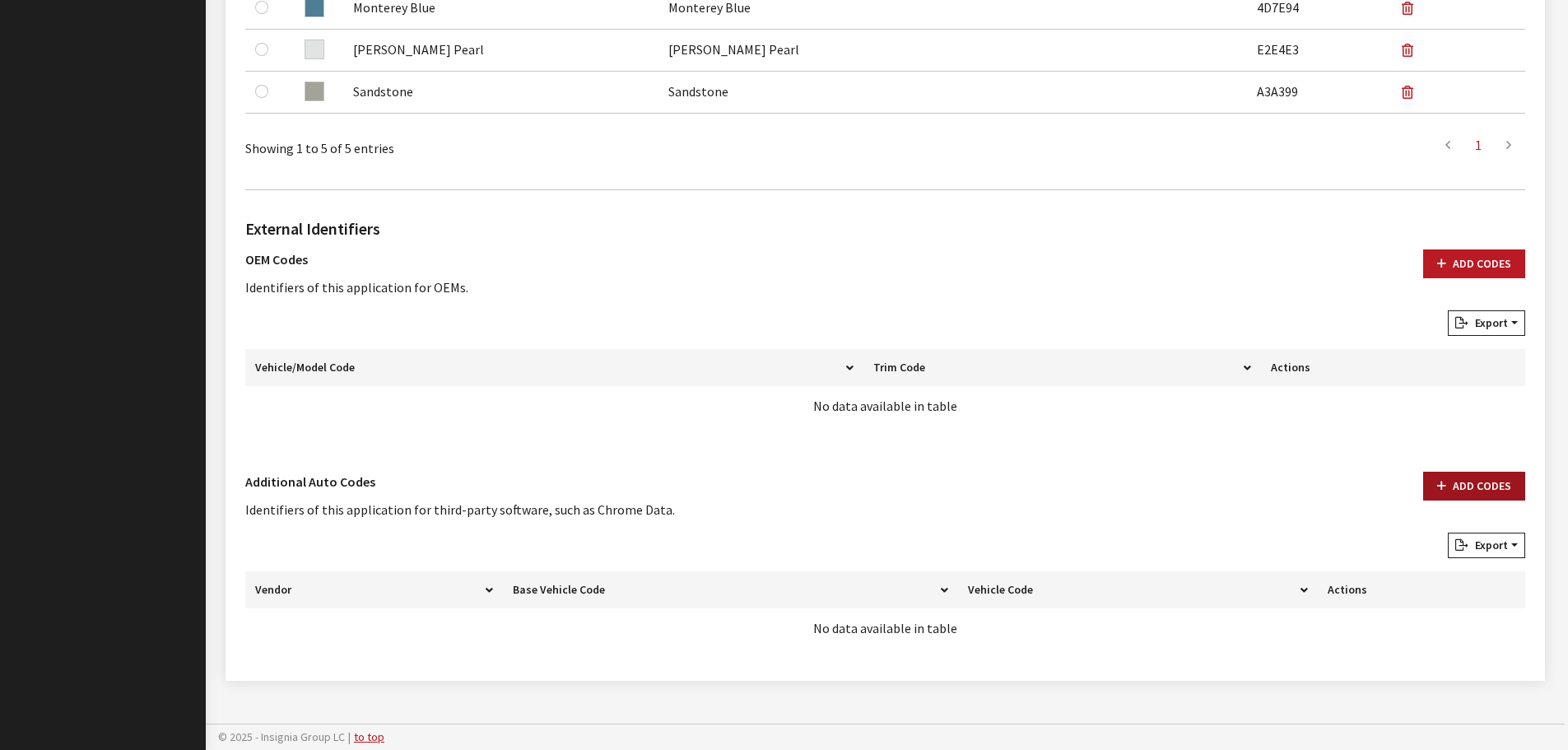
click at [1446, 492] on icon "button" at bounding box center [1441, 486] width 9 height 12
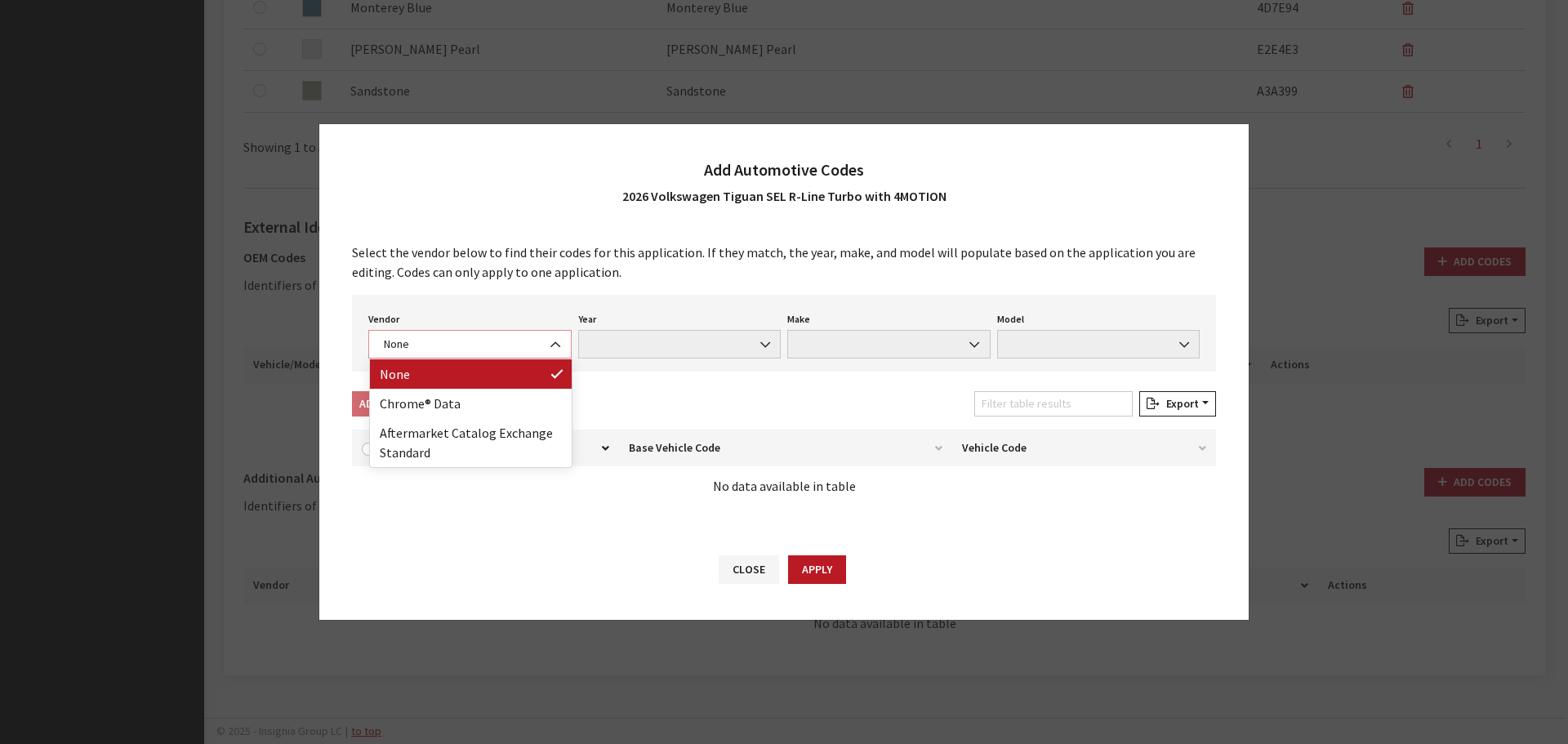
click at [429, 341] on span "None" at bounding box center [470, 343] width 182 height 17
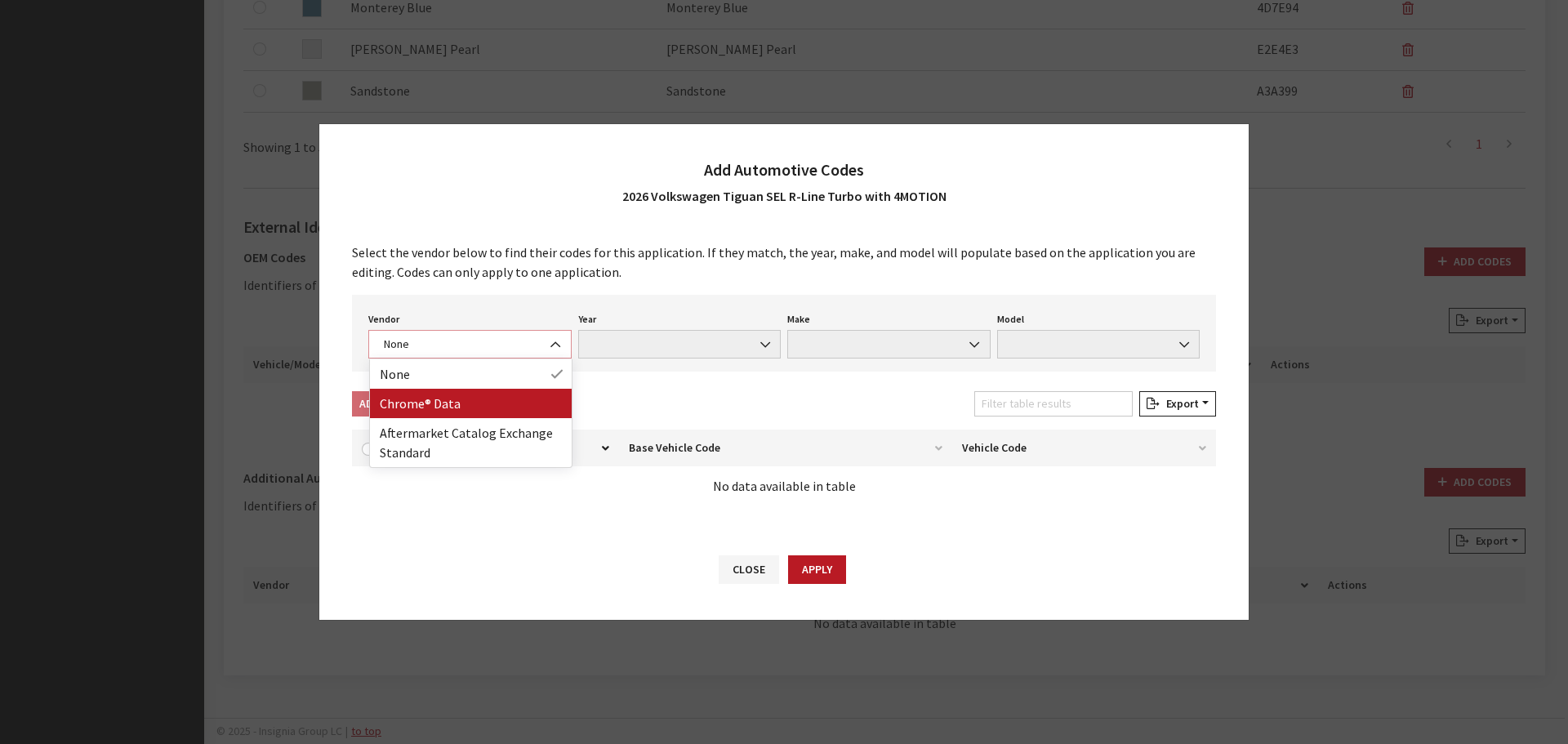
select select "4"
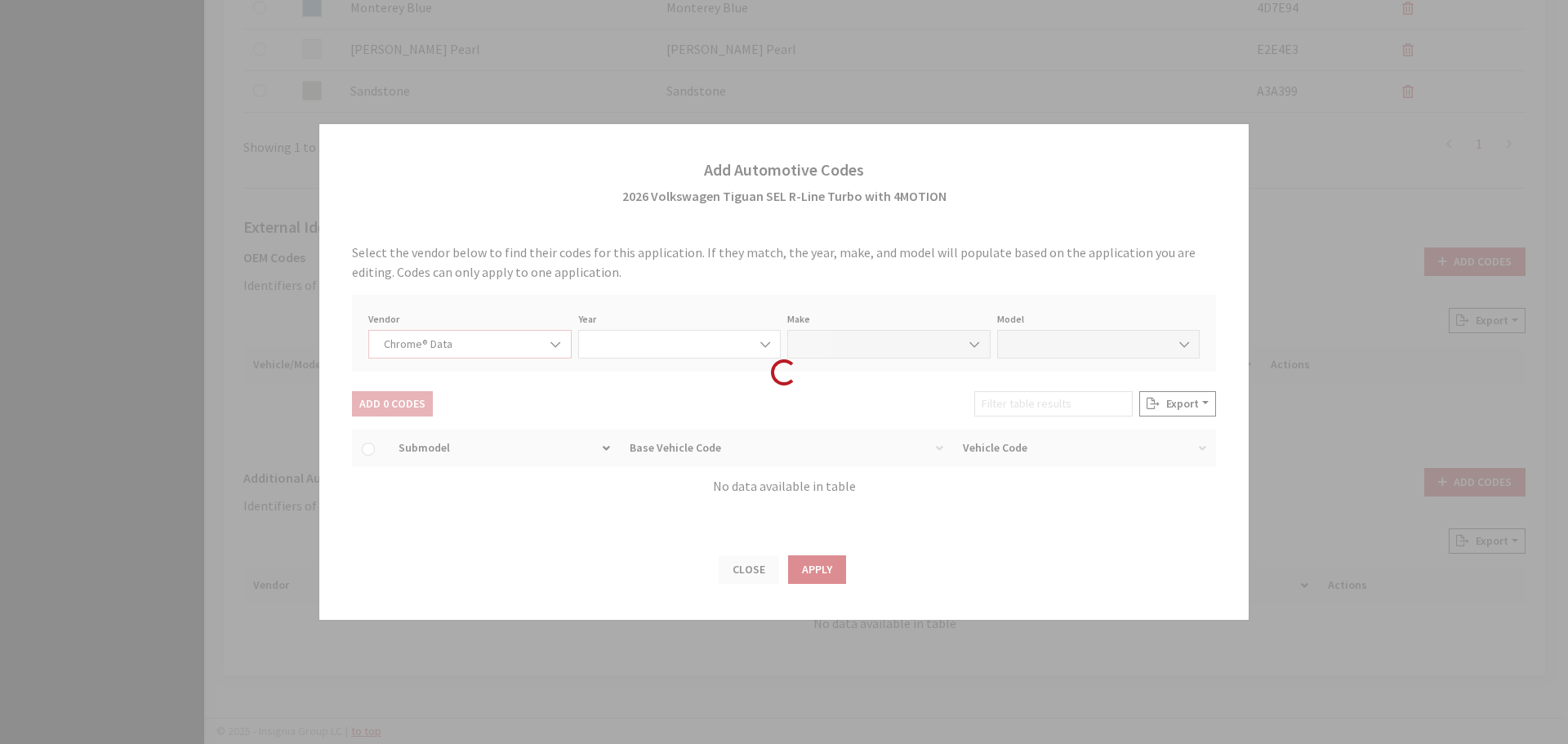
select select "2026"
select select "40"
select select "72442"
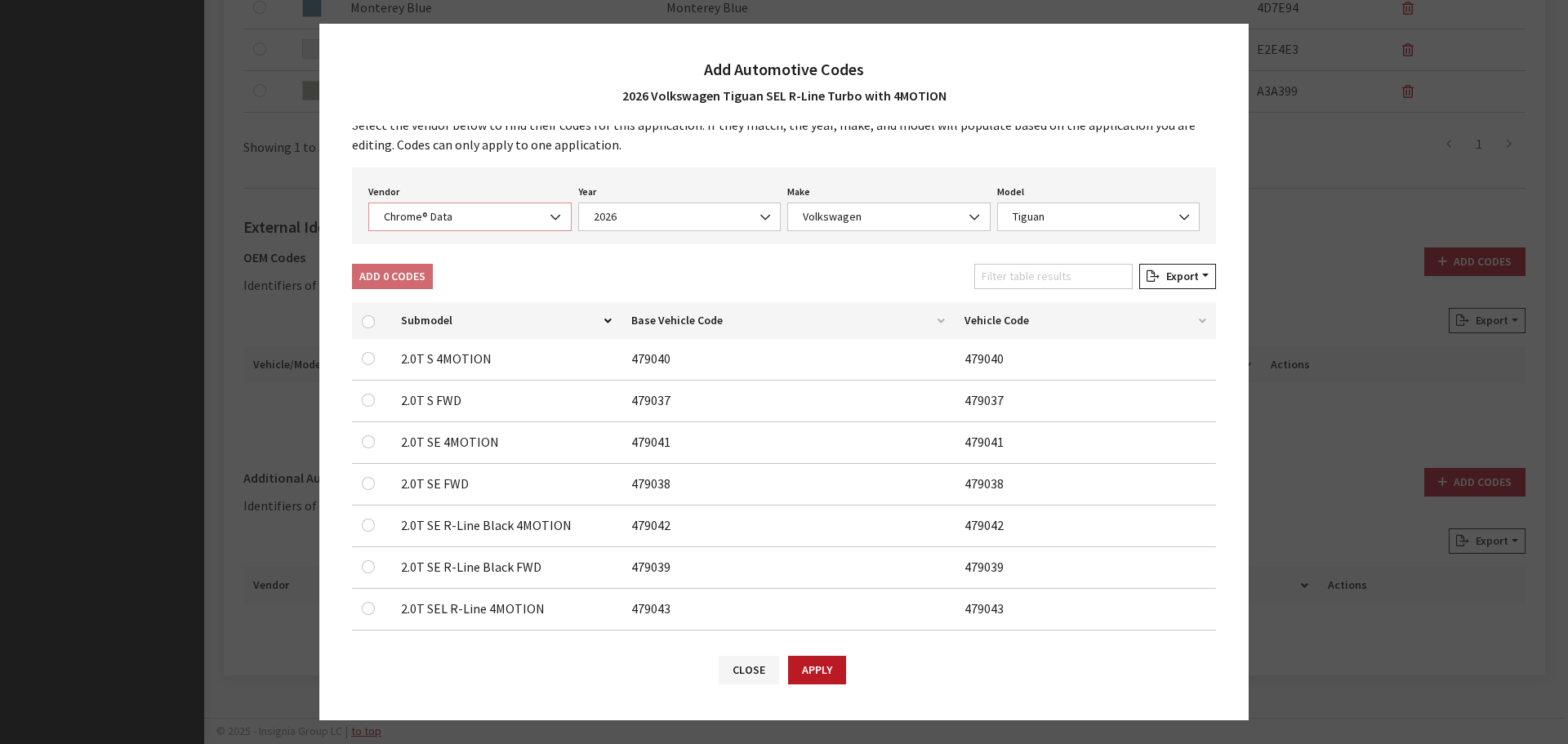
scroll to position [51, 0]
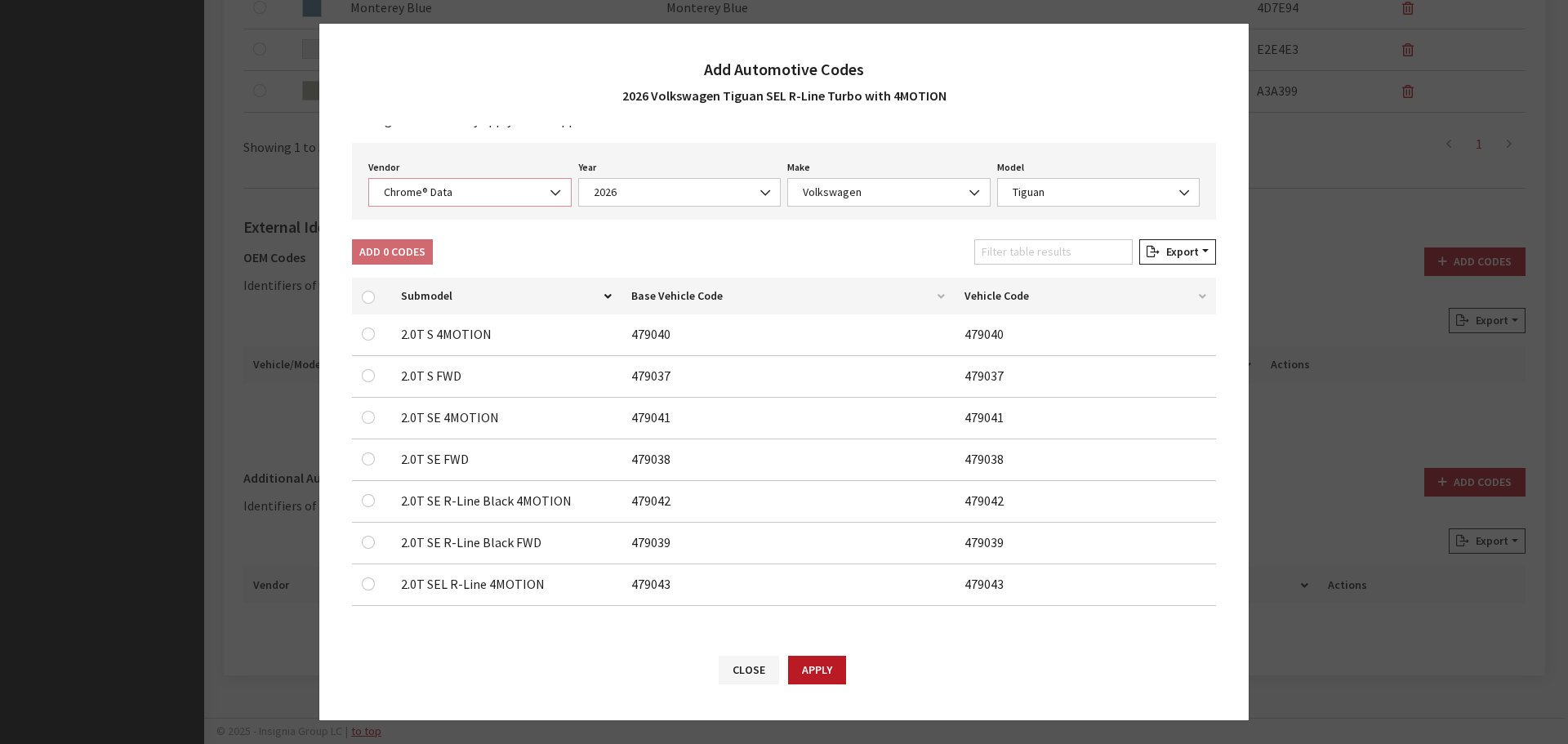
click at [425, 191] on span "Chrome® Data" at bounding box center [470, 192] width 182 height 17
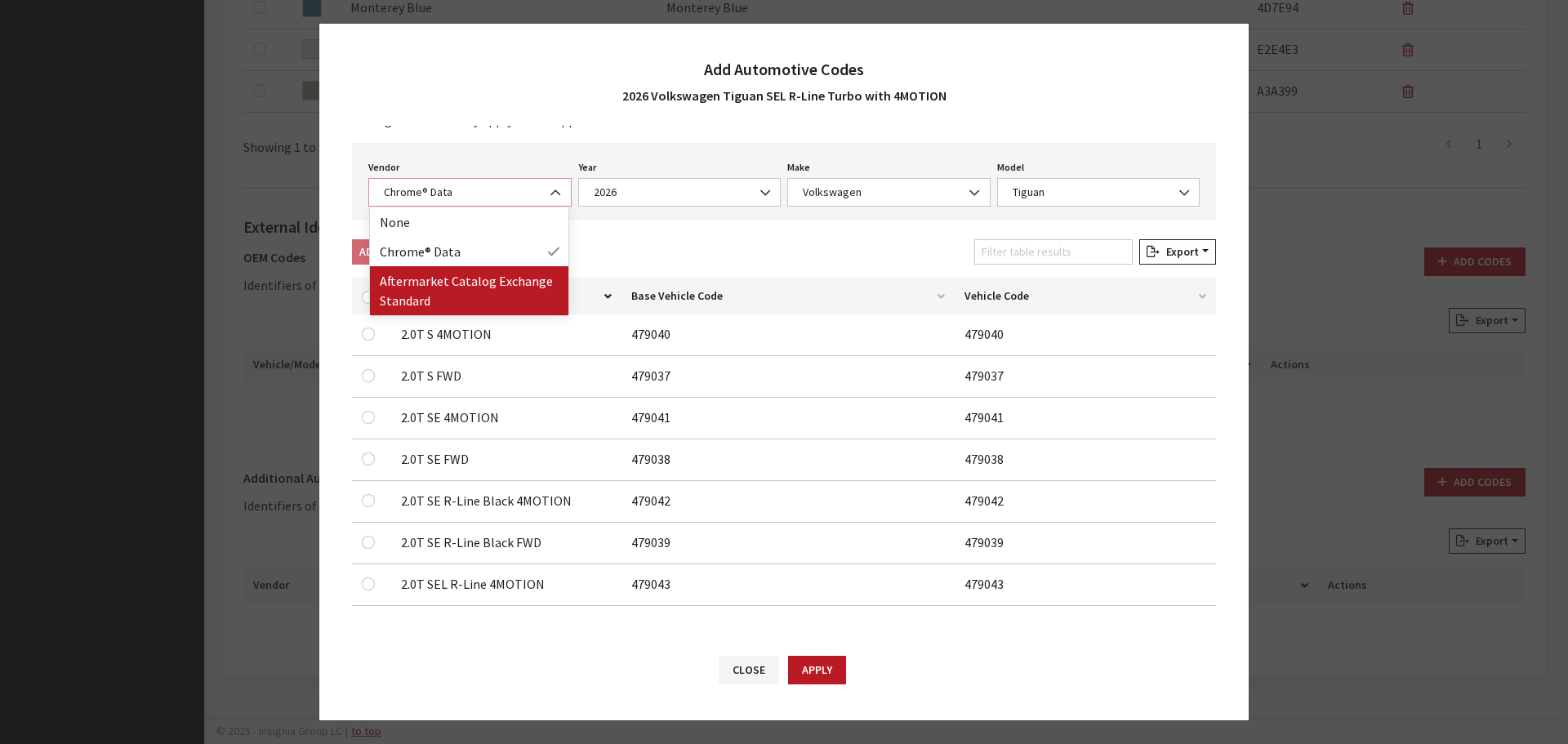
select select "2"
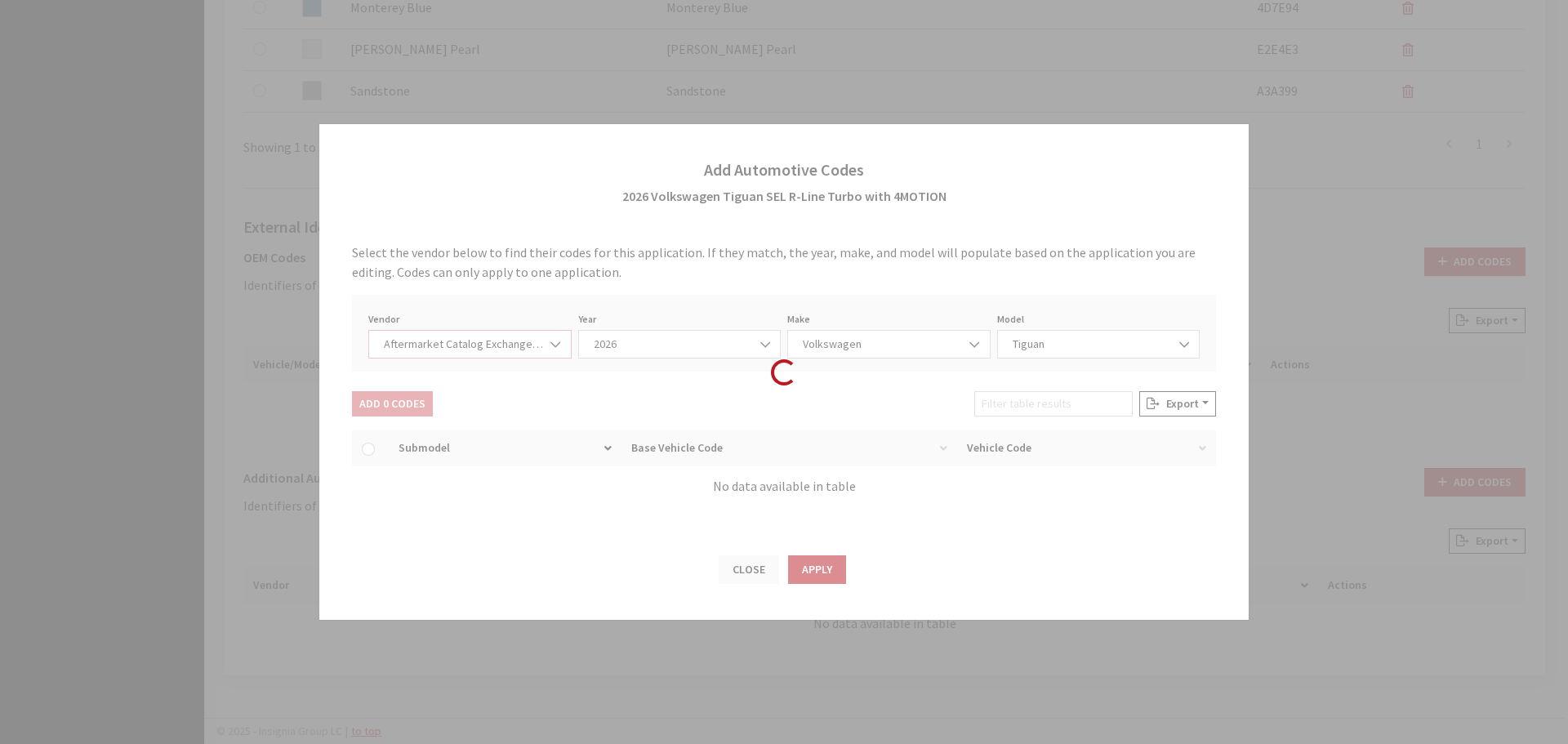
scroll to position [0, 0]
select select "2026"
select select "74"
select select "6834"
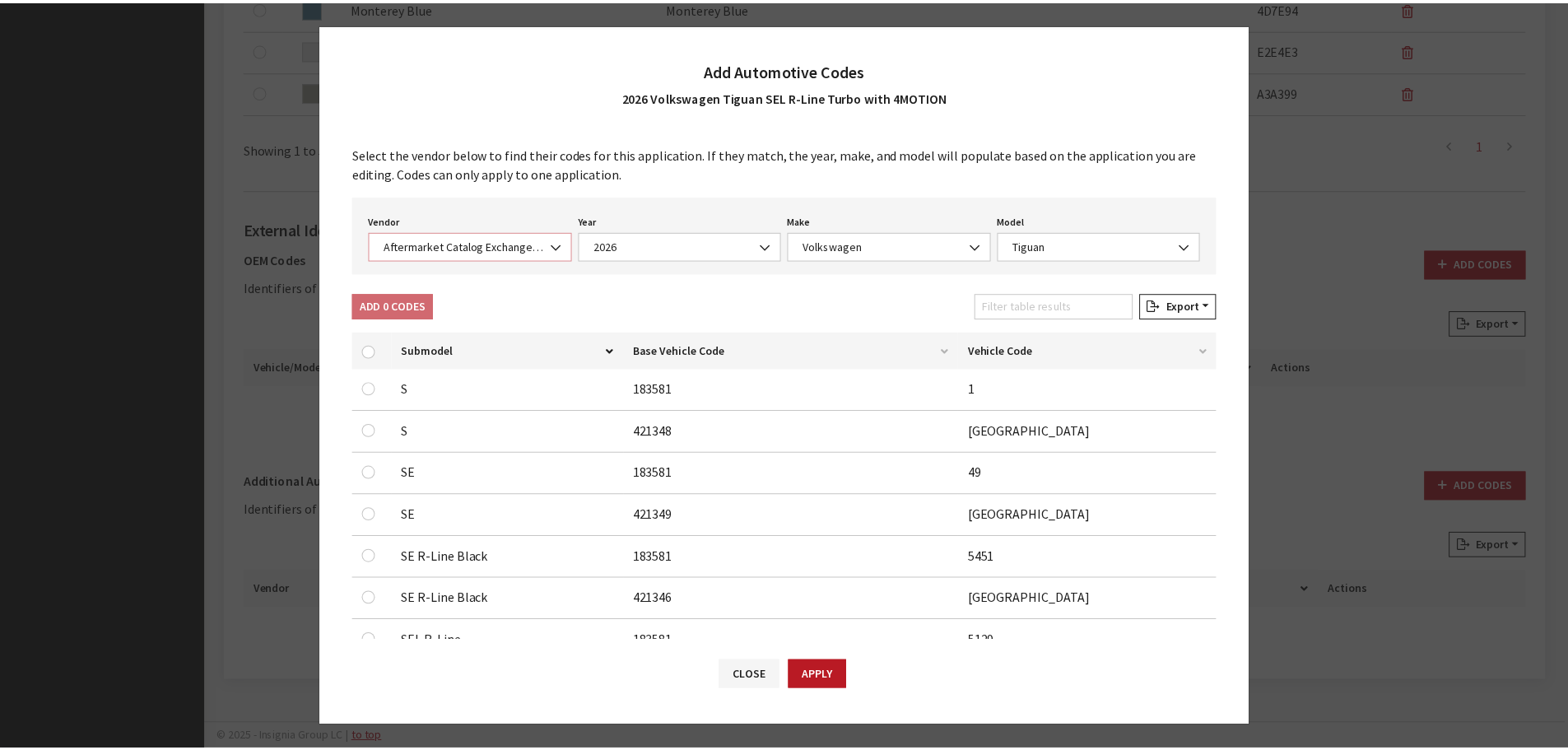
scroll to position [178, 0]
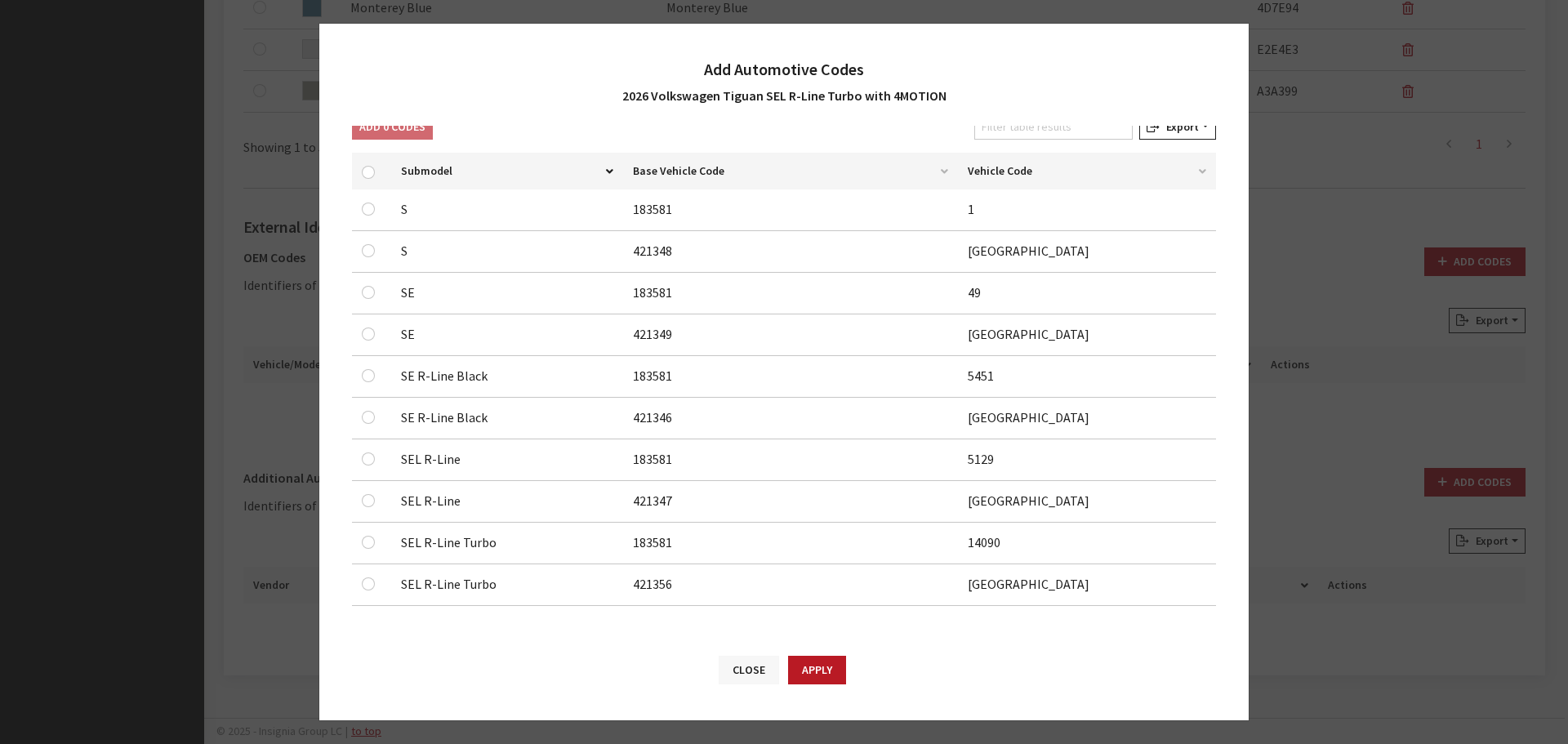
click at [746, 675] on button "Close" at bounding box center [748, 669] width 60 height 29
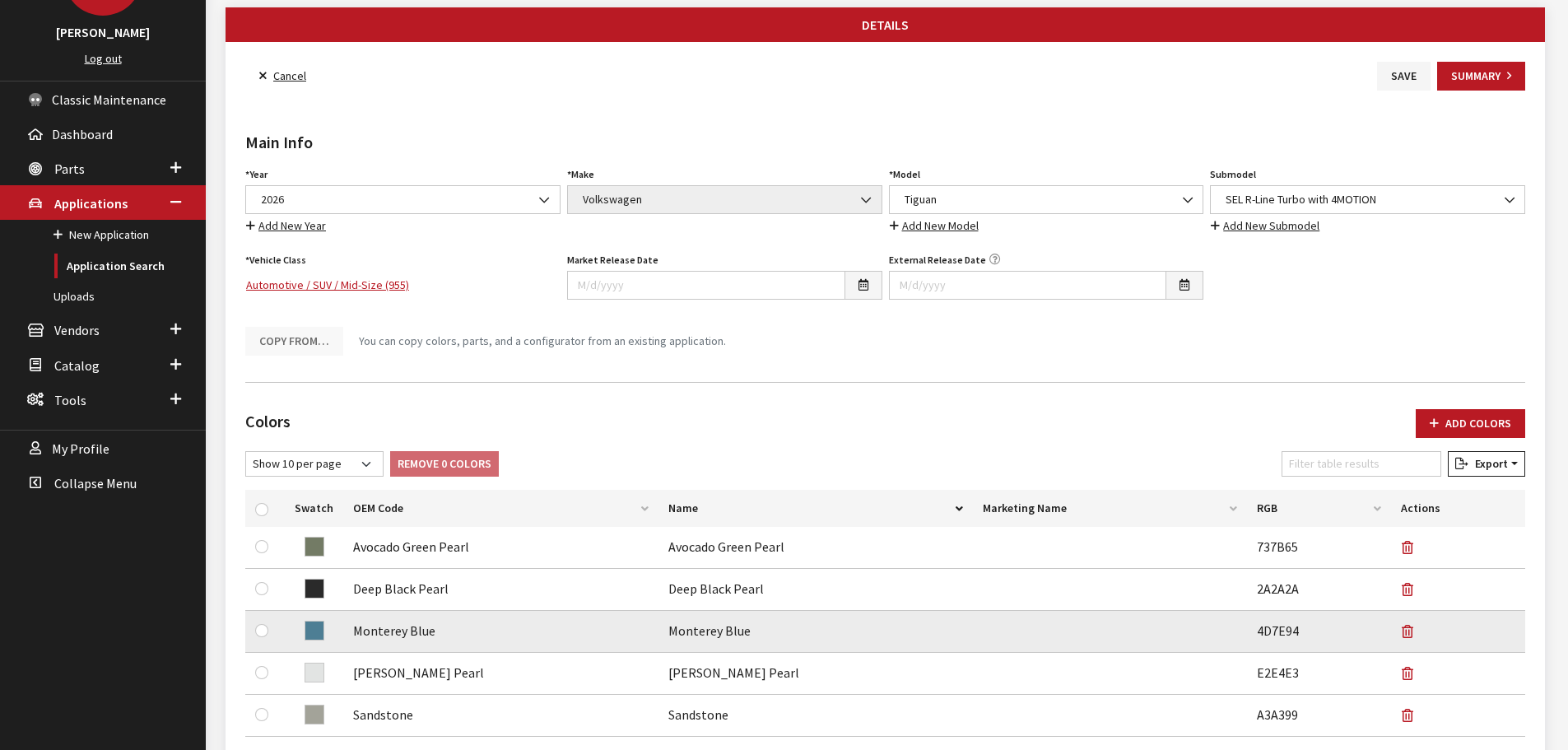
scroll to position [0, 0]
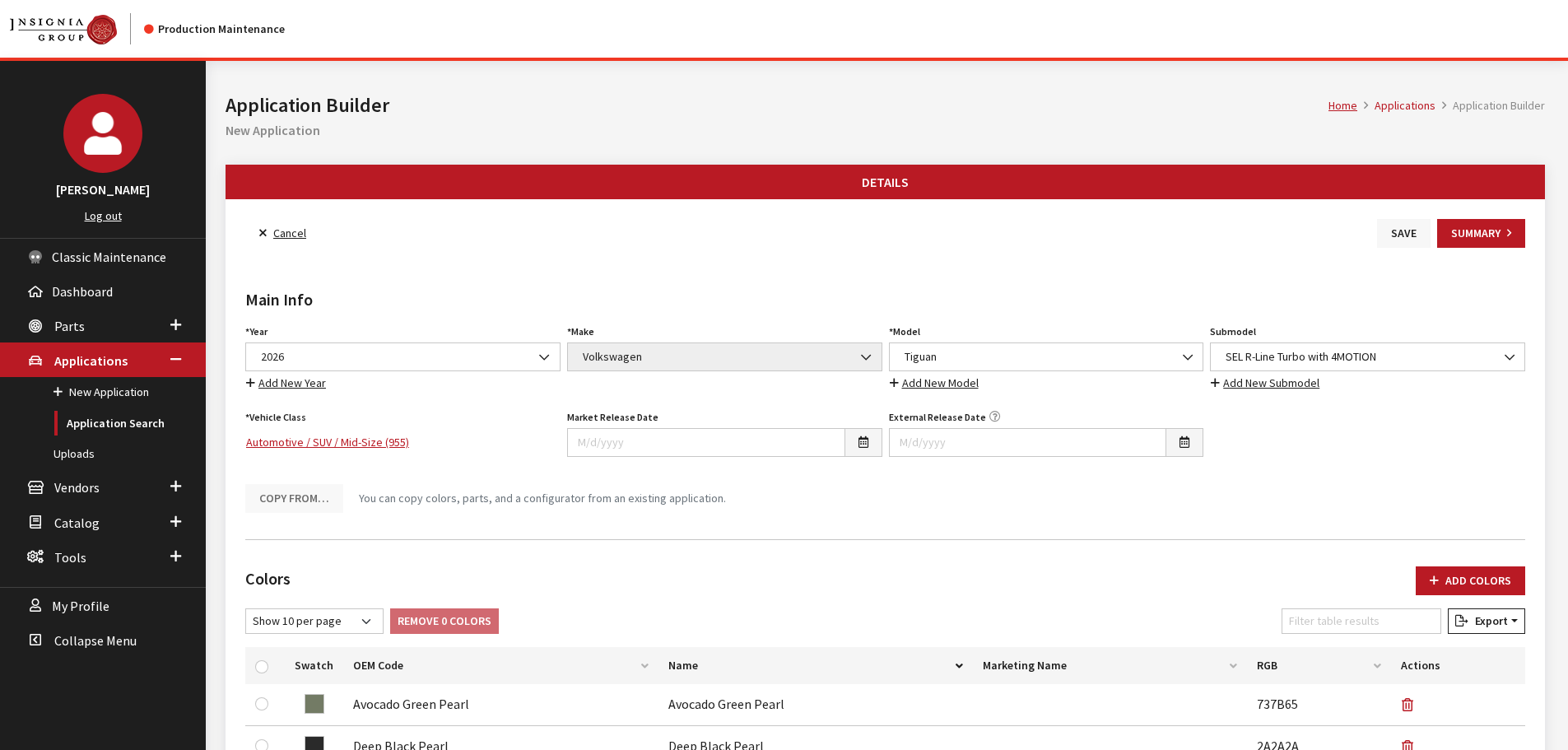
click at [1402, 236] on button "Save" at bounding box center [1404, 233] width 54 height 29
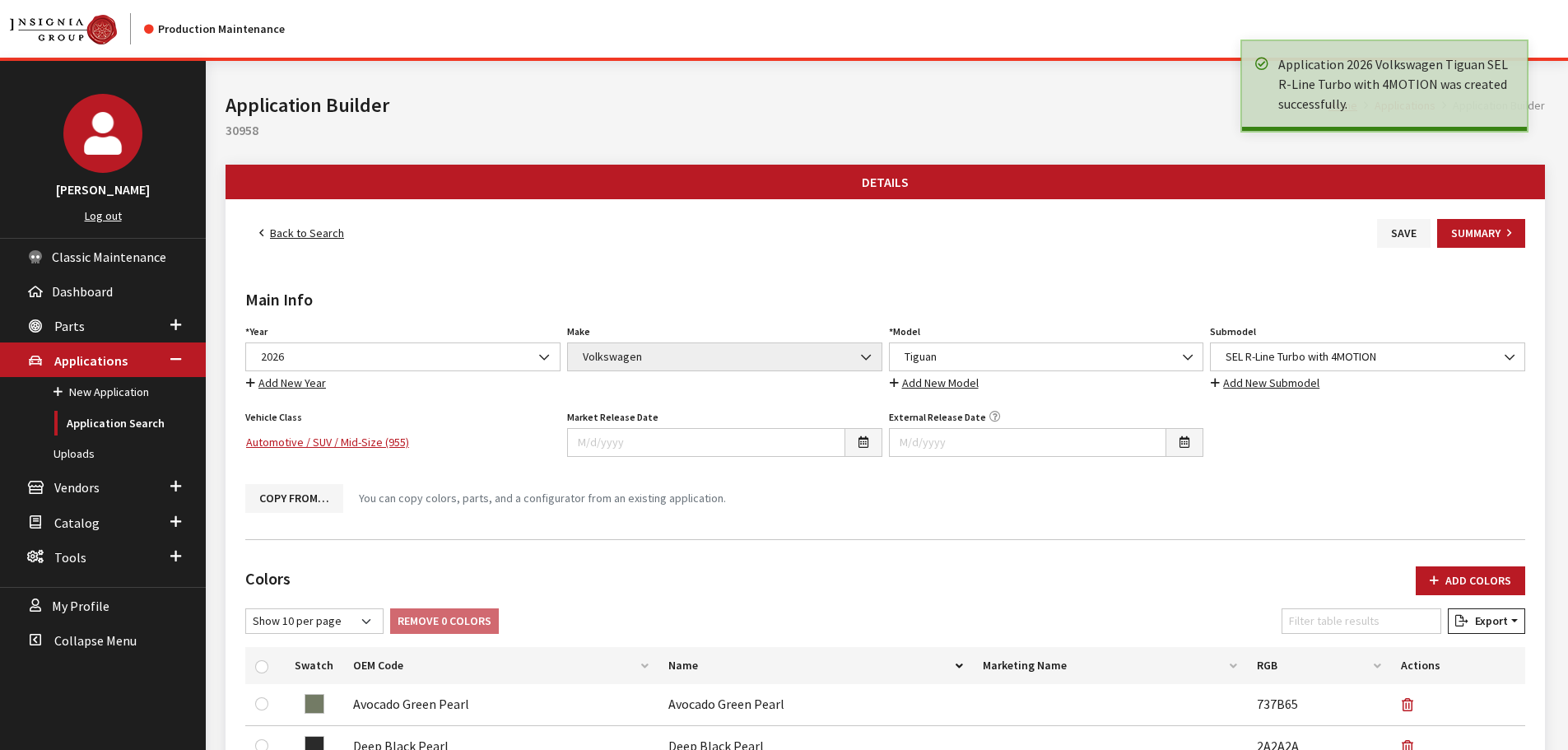
drag, startPoint x: 0, startPoint y: 0, endPoint x: 310, endPoint y: 231, distance: 386.6
click at [310, 231] on link "Back to Search" at bounding box center [302, 233] width 113 height 29
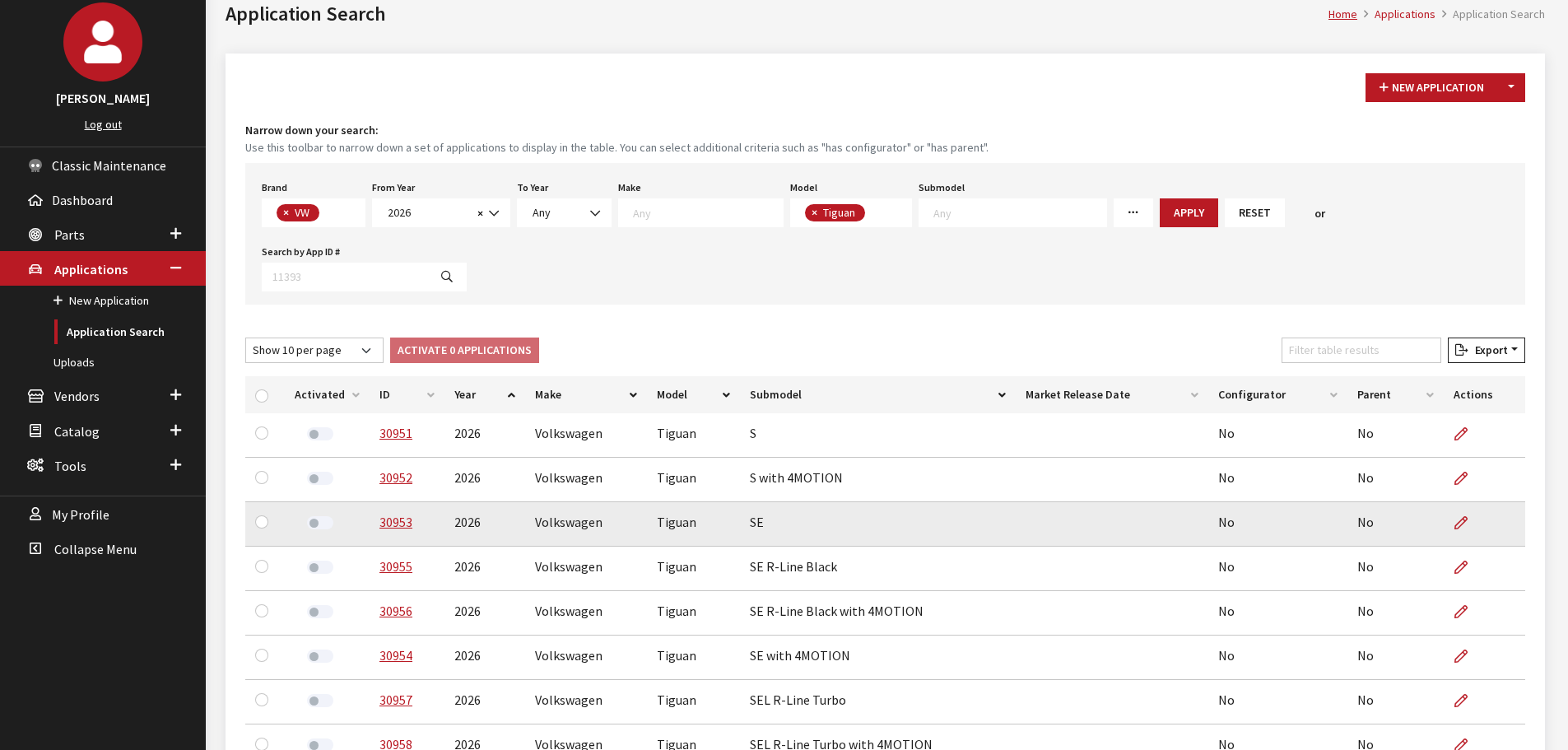
scroll to position [185, 0]
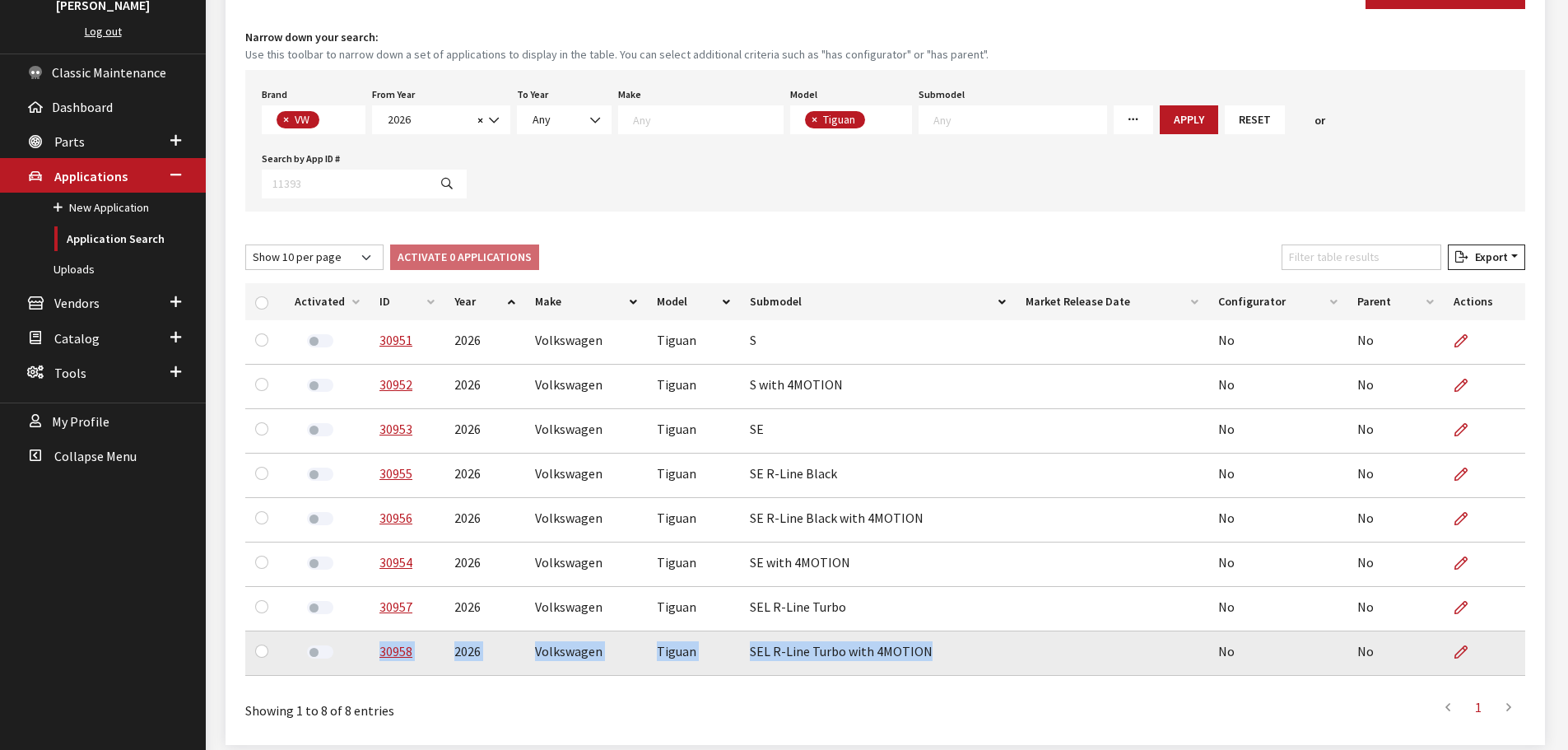
drag, startPoint x: 924, startPoint y: 591, endPoint x: 372, endPoint y: 598, distance: 552.0
click at [372, 631] on tr "30958 2026 Volkswagen Tiguan SEL R-Line Turbo with 4MOTION No No" at bounding box center [885, 653] width 1280 height 45
copy tr "30958 2026 Volkswagen Tiguan SEL R-Line Turbo with 4MOTION"
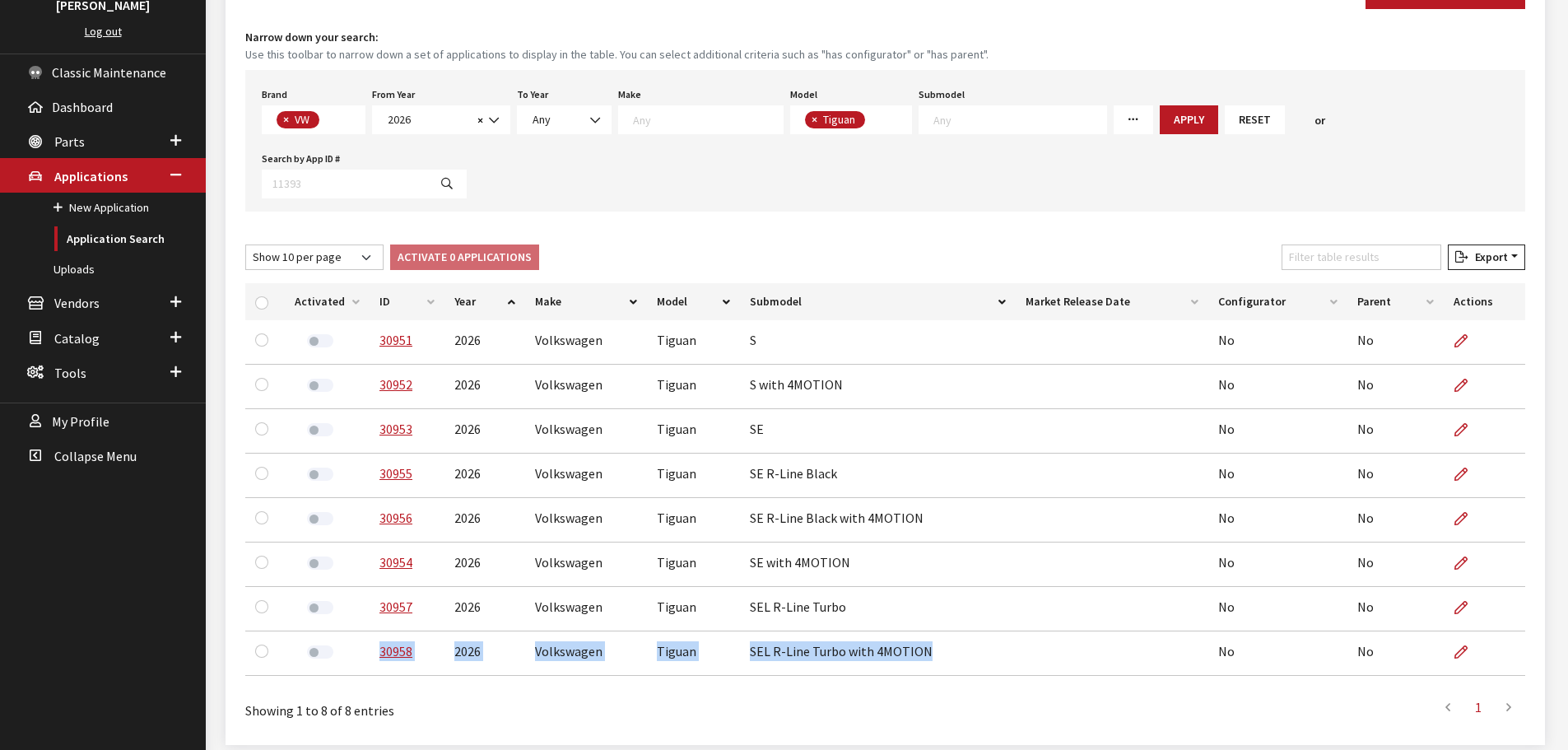
drag, startPoint x: 660, startPoint y: 184, endPoint x: 625, endPoint y: 195, distance: 36.7
click at [660, 244] on div "Show 10 per page Show 25 per page Show 50 per page Show 100 per page Show 1000 …" at bounding box center [885, 260] width 1286 height 32
click at [71, 271] on link "Uploads" at bounding box center [102, 269] width 205 height 31
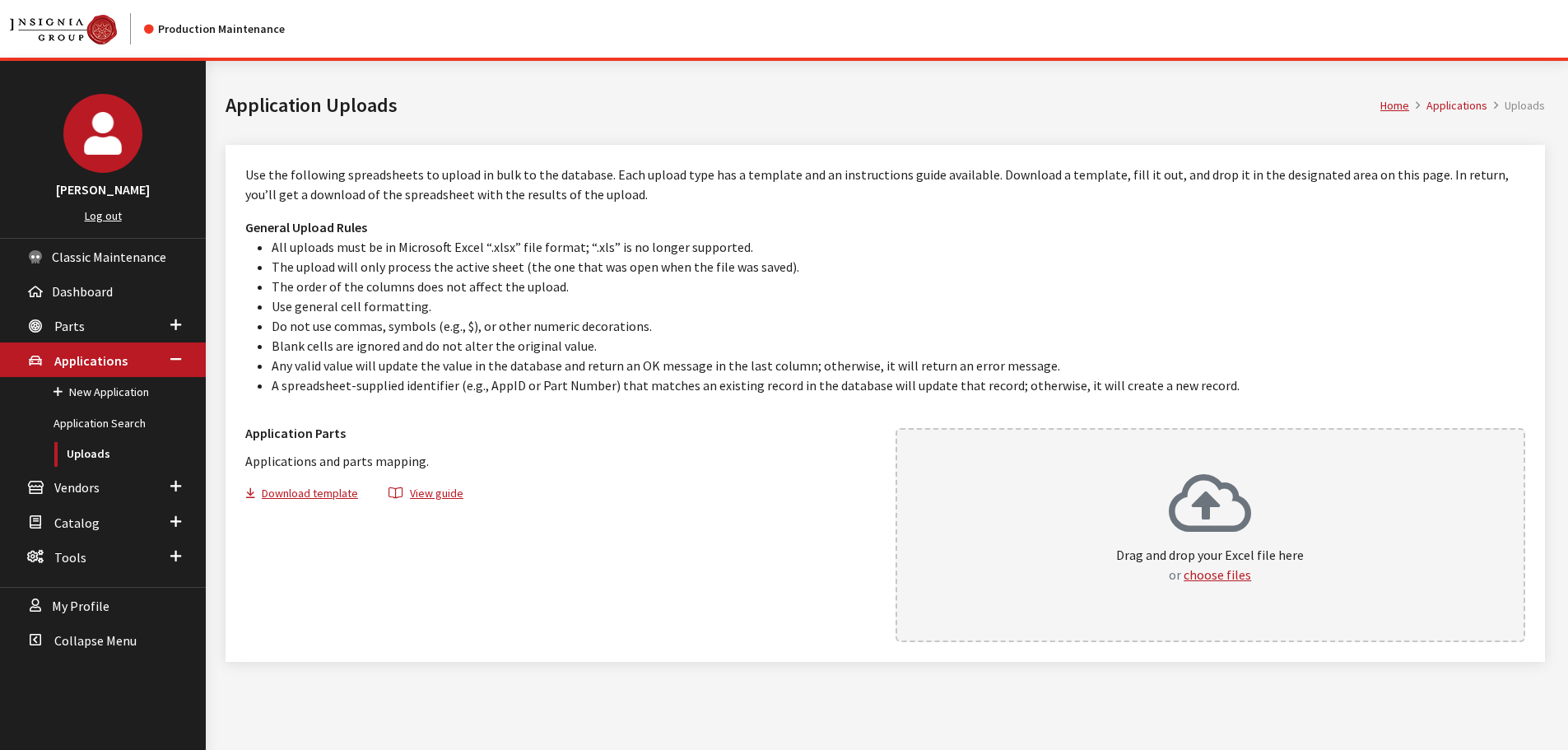
click at [1203, 560] on p "Drag and drop your Excel file here or choose files" at bounding box center [1210, 564] width 188 height 40
drag, startPoint x: 1355, startPoint y: 0, endPoint x: 968, endPoint y: 199, distance: 435.2
click at [968, 200] on p "Use the following spreadsheets to upload in bulk to the database. Each upload t…" at bounding box center [885, 185] width 1280 height 40
click at [53, 325] on link "Parts" at bounding box center [102, 324] width 205 height 35
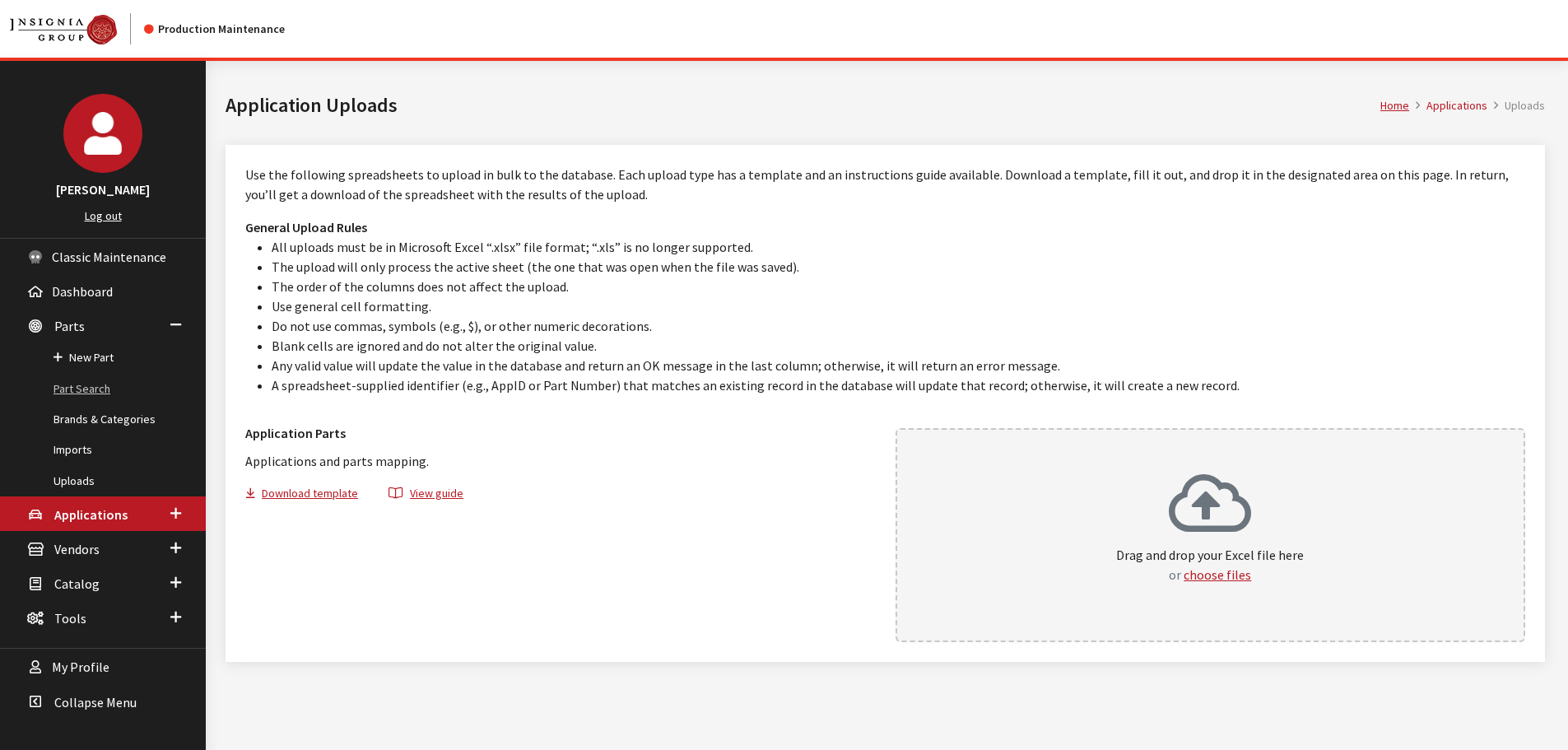
click at [86, 382] on link "Part Search" at bounding box center [102, 389] width 205 height 31
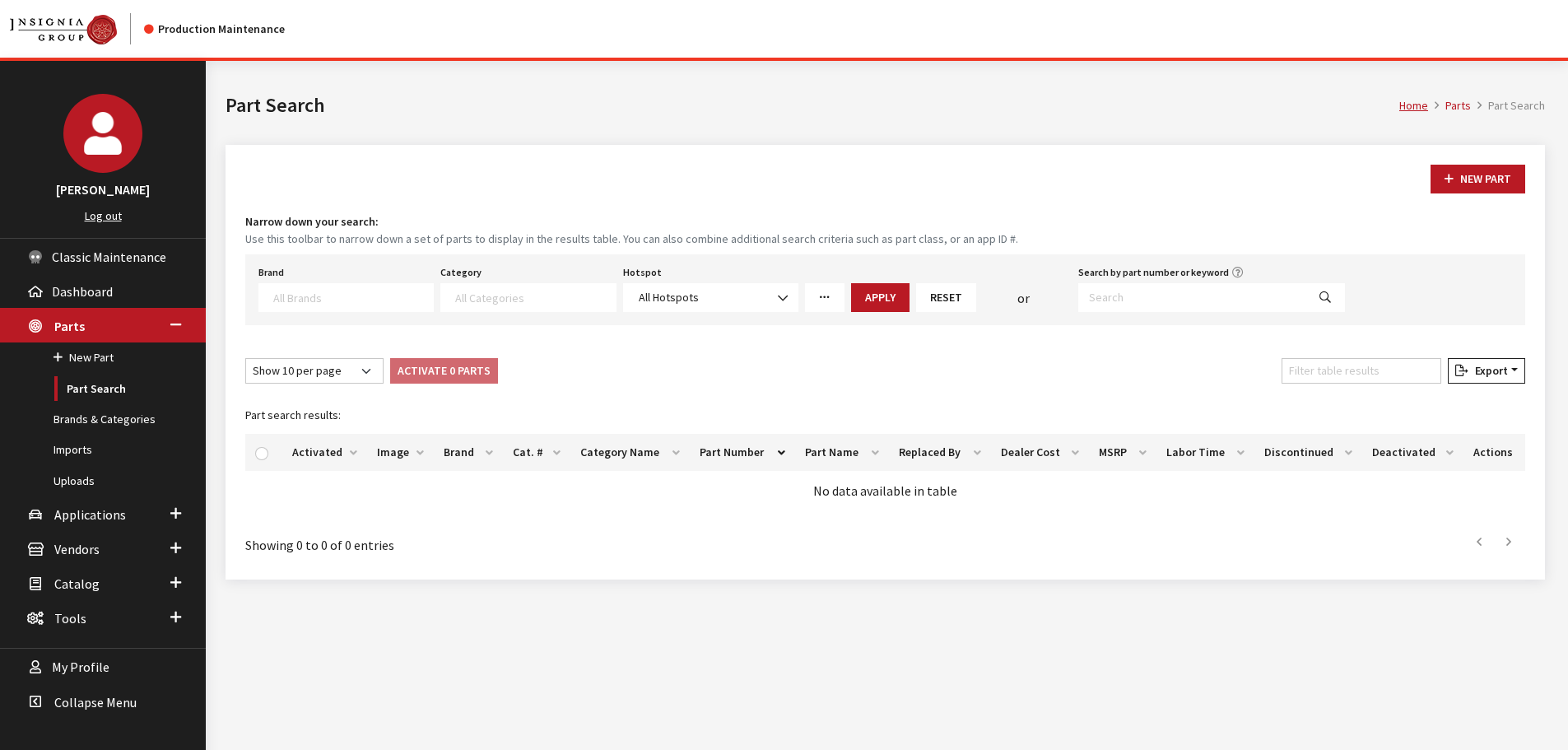
select select
click at [1131, 288] on input "Search by part number or keyword" at bounding box center [1193, 297] width 228 height 29
paste input "08585-33830"
type input "08585-33830"
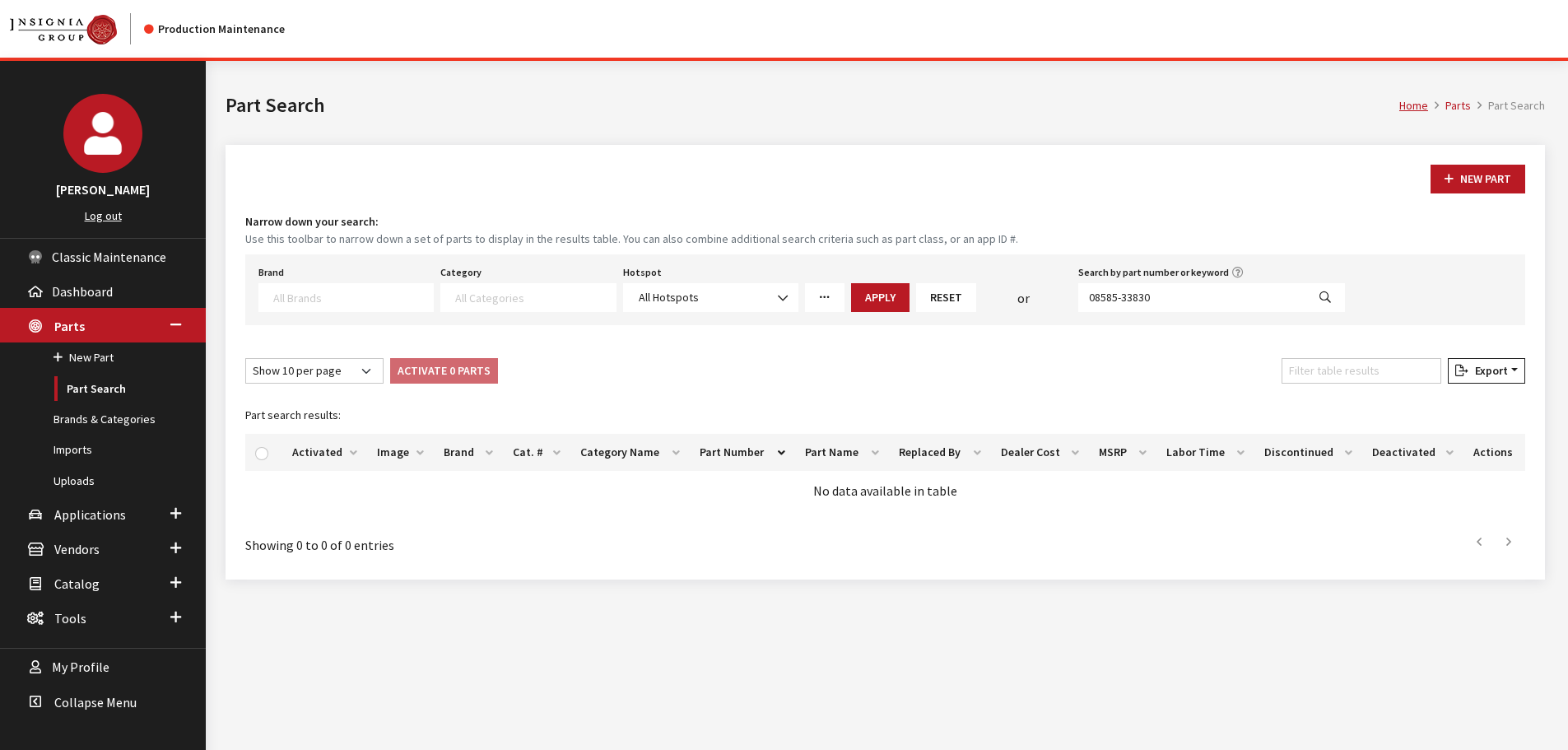
select select
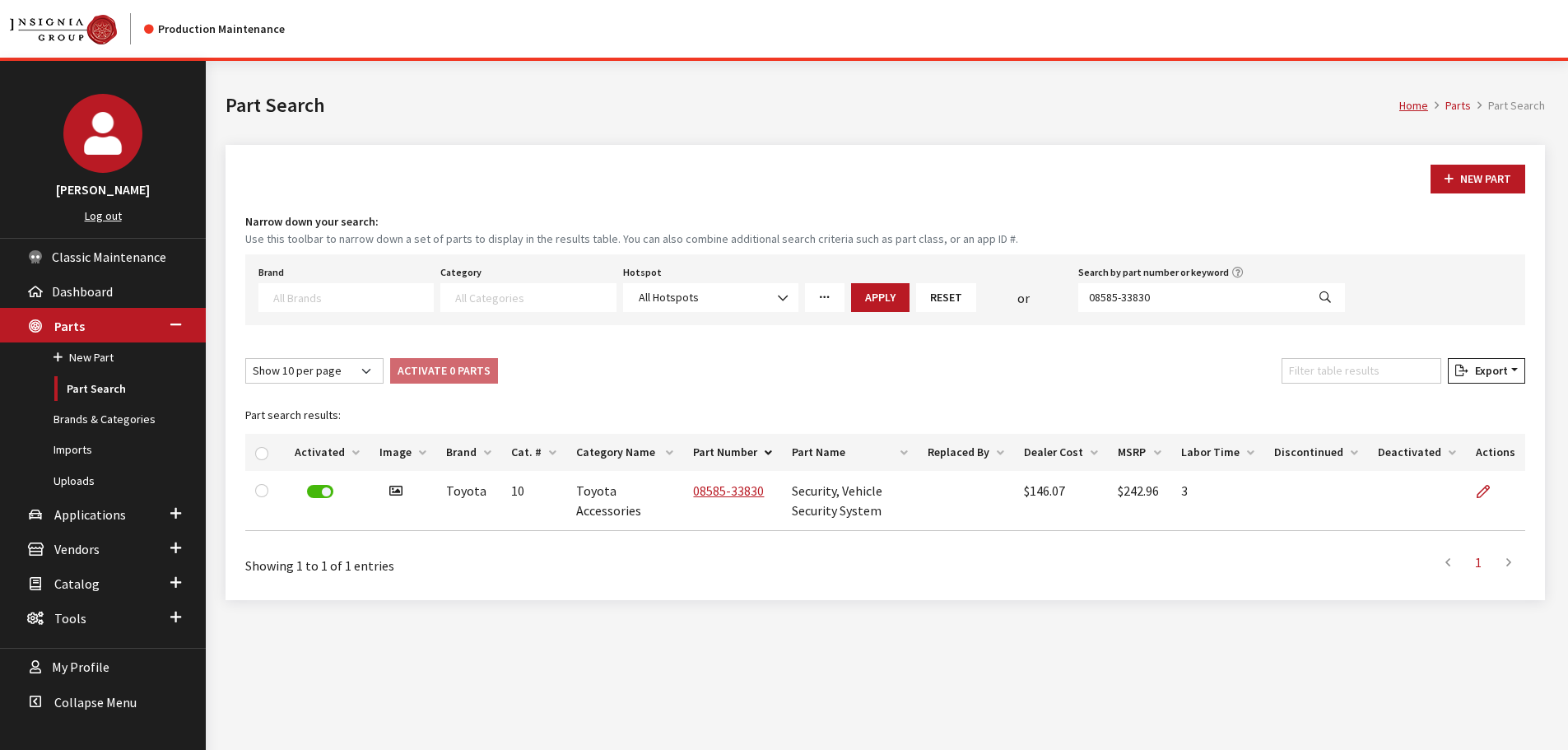
click at [922, 297] on button "Reset" at bounding box center [946, 297] width 61 height 29
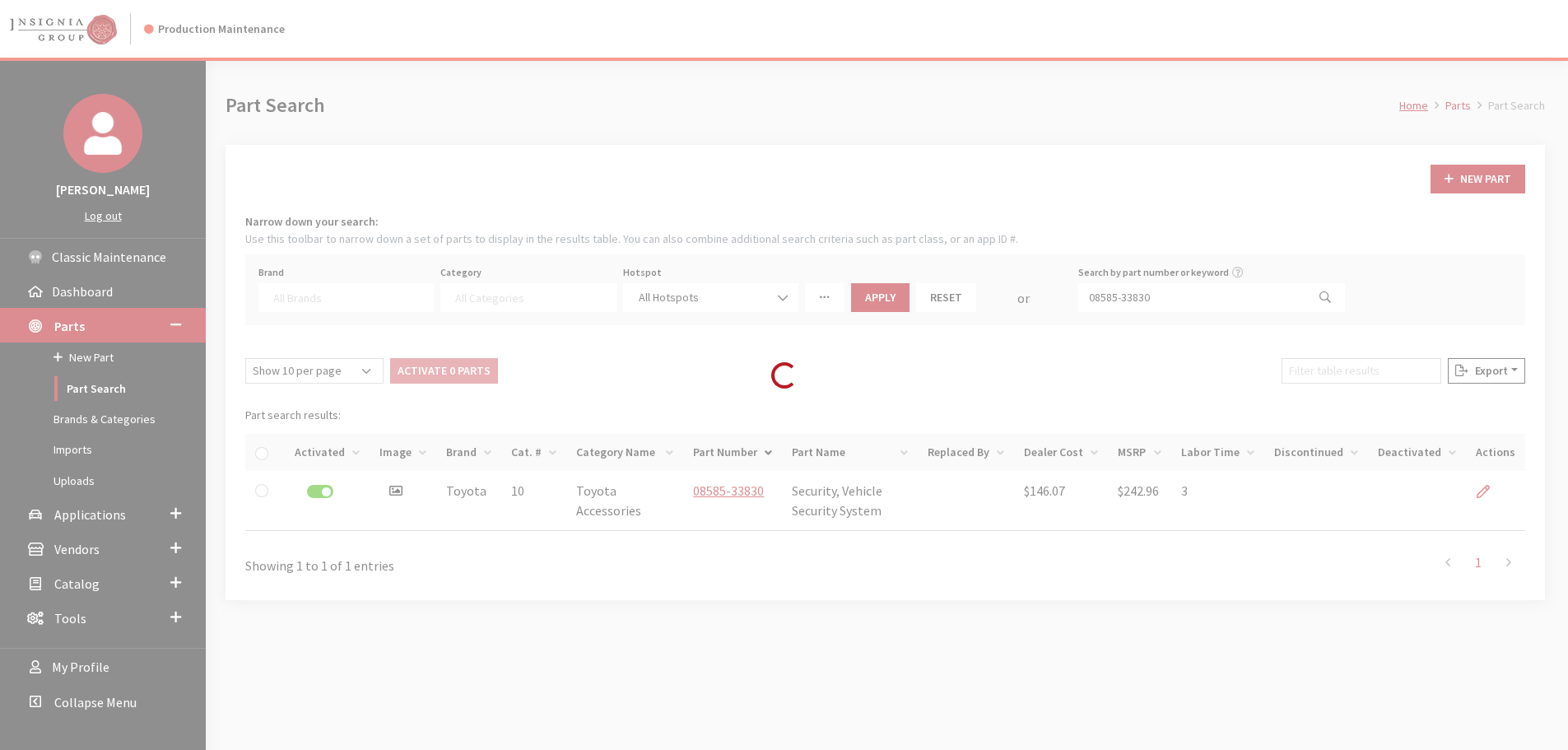
select select
